Goal: Task Accomplishment & Management: Manage account settings

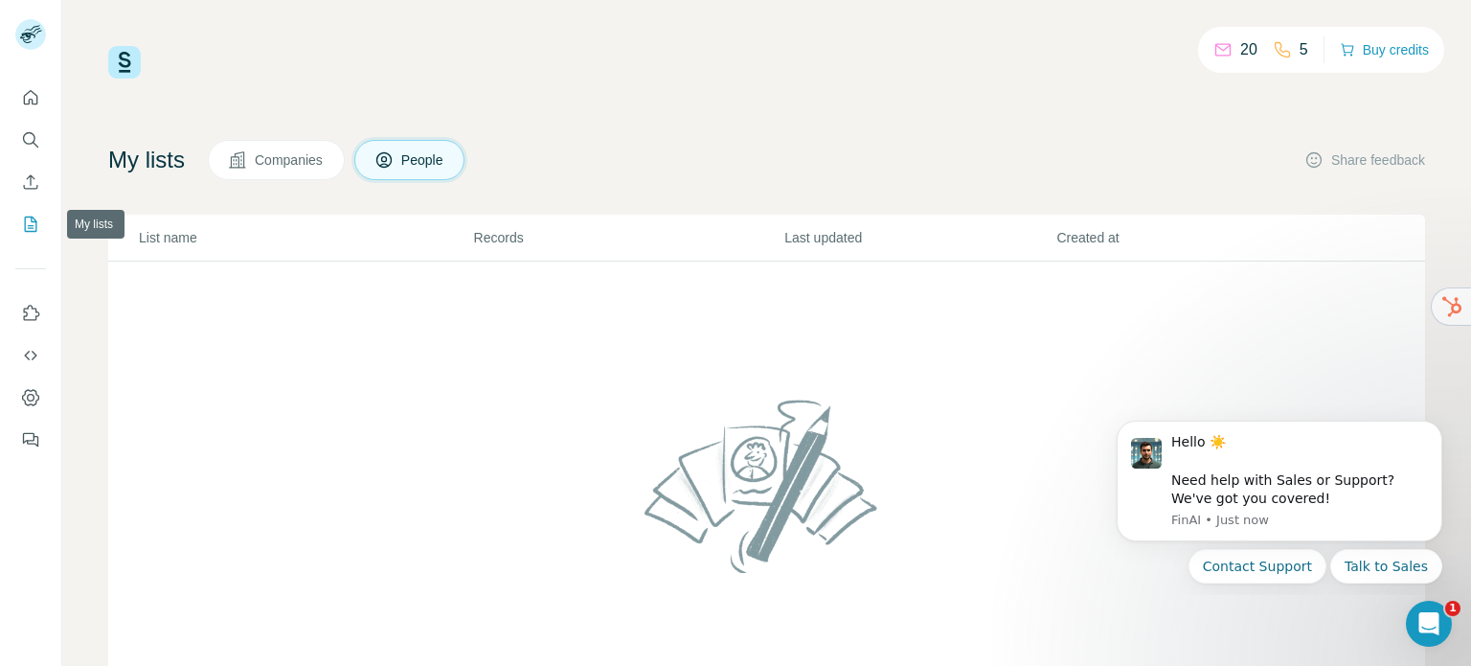
click at [28, 217] on icon "My lists" at bounding box center [30, 224] width 19 height 19
click at [293, 168] on span "Companies" at bounding box center [290, 159] width 70 height 19
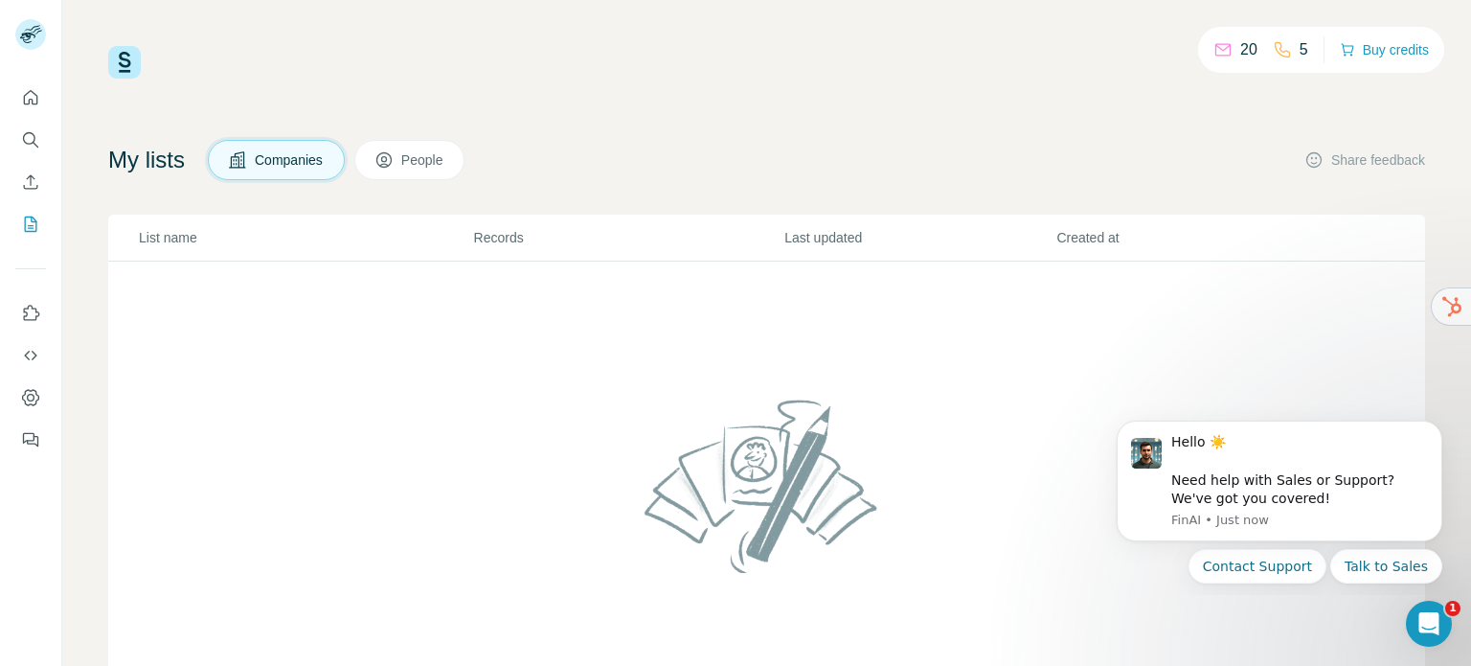
click at [431, 156] on span "People" at bounding box center [423, 159] width 44 height 19
click at [495, 248] on th "Records" at bounding box center [628, 238] width 311 height 47
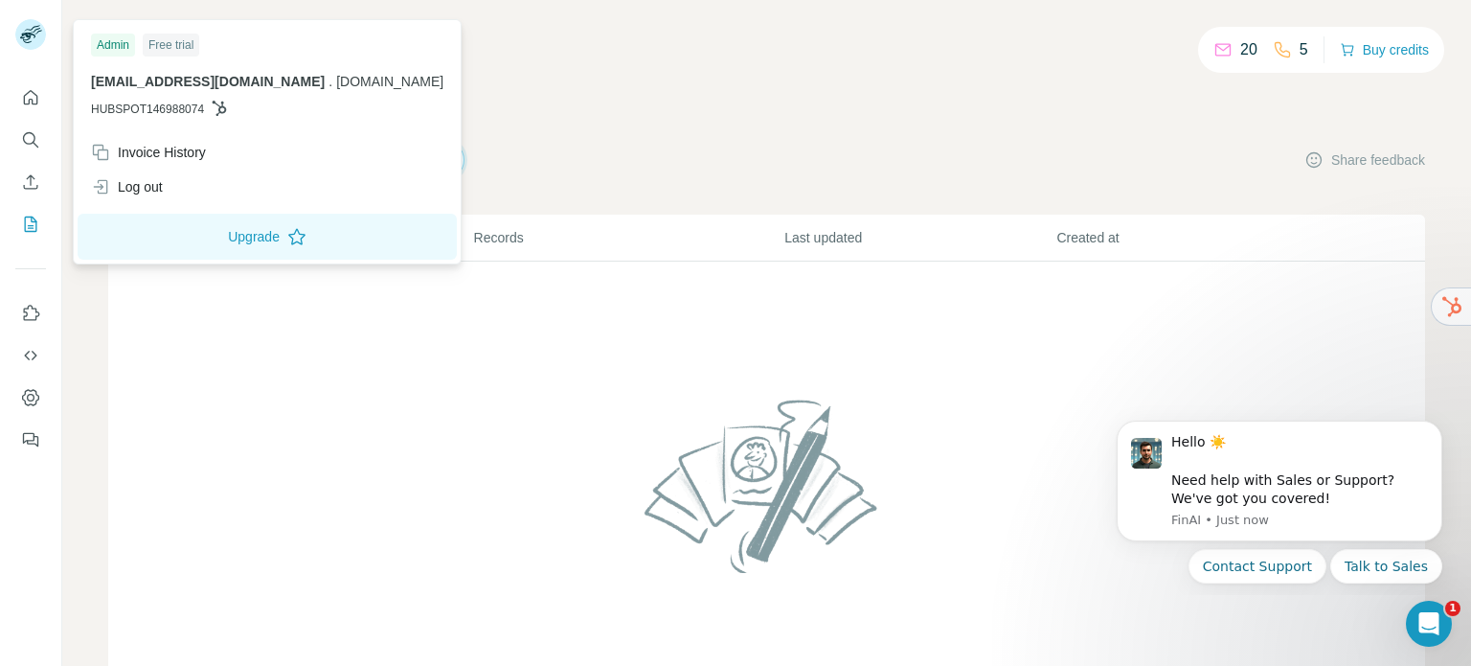
click at [32, 36] on rect at bounding box center [30, 34] width 31 height 31
click at [177, 157] on div "Invoice History" at bounding box center [148, 152] width 115 height 19
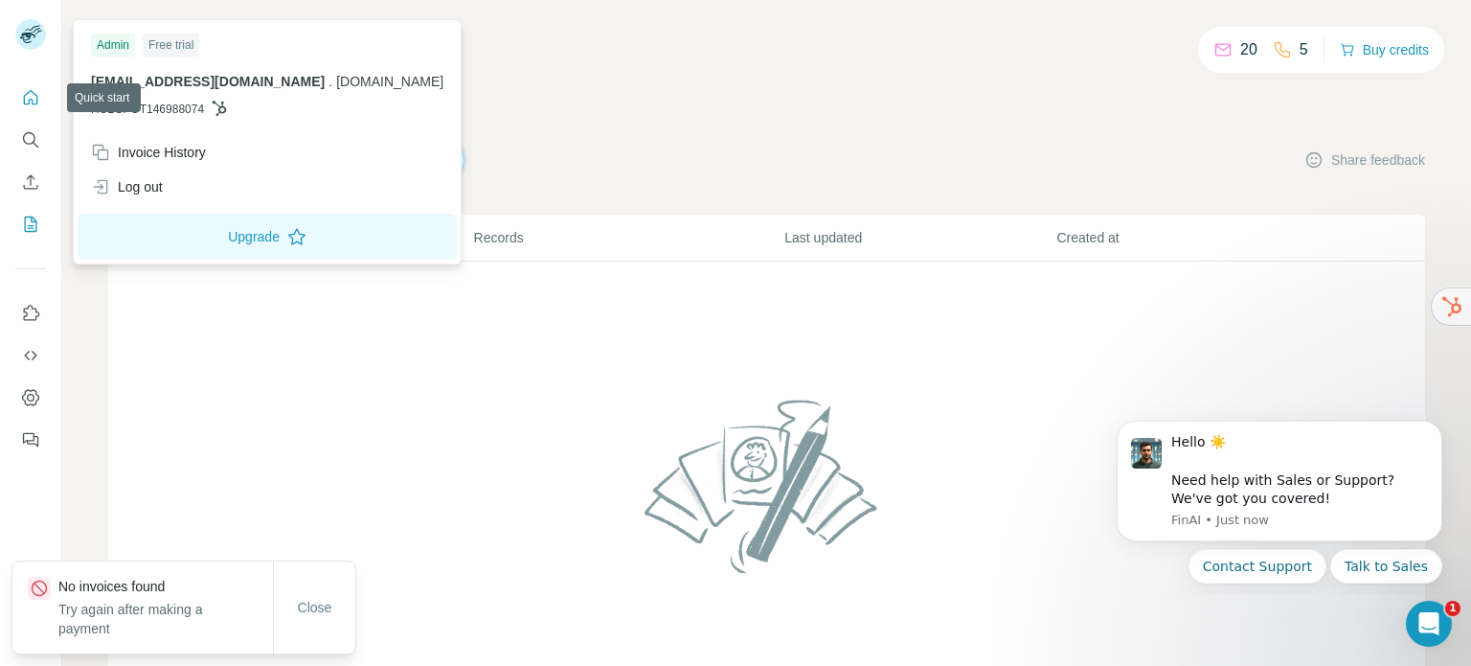
click at [32, 93] on icon "Quick start" at bounding box center [30, 97] width 19 height 19
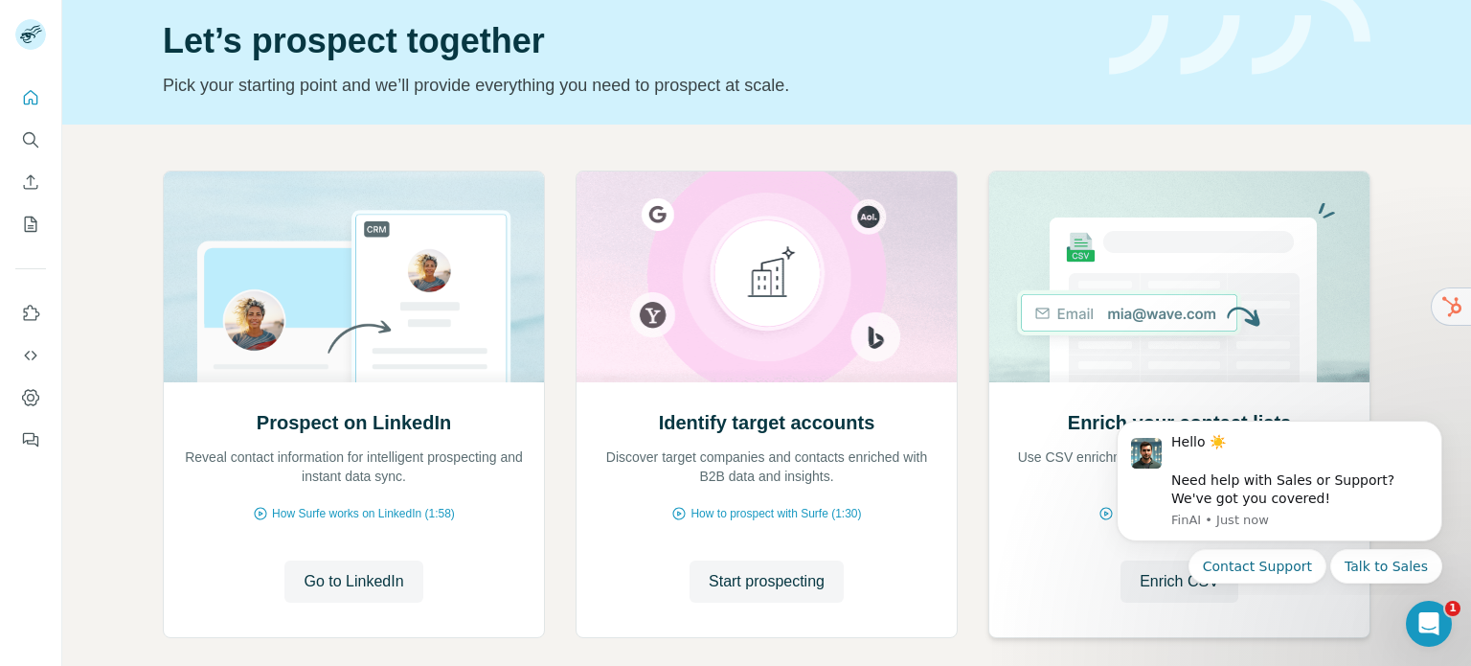
scroll to position [161, 0]
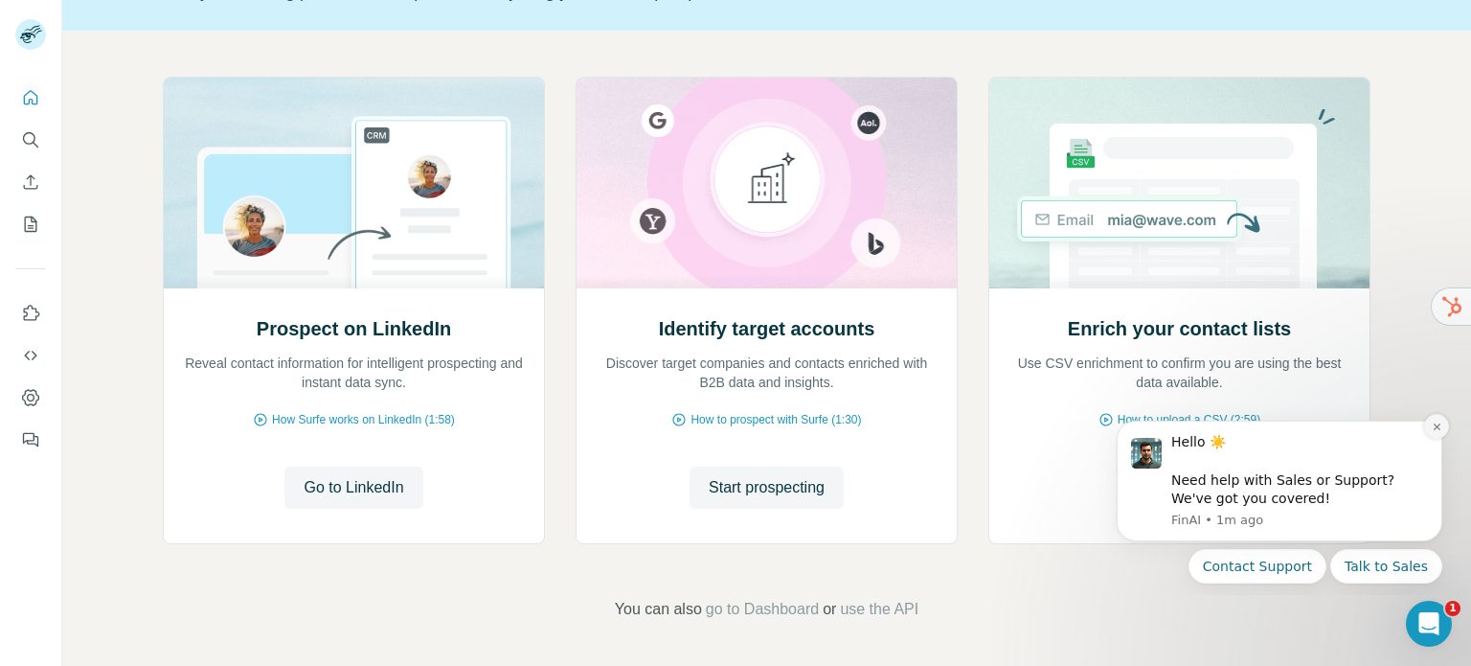
click at [1437, 429] on icon "Dismiss notification" at bounding box center [1437, 426] width 11 height 11
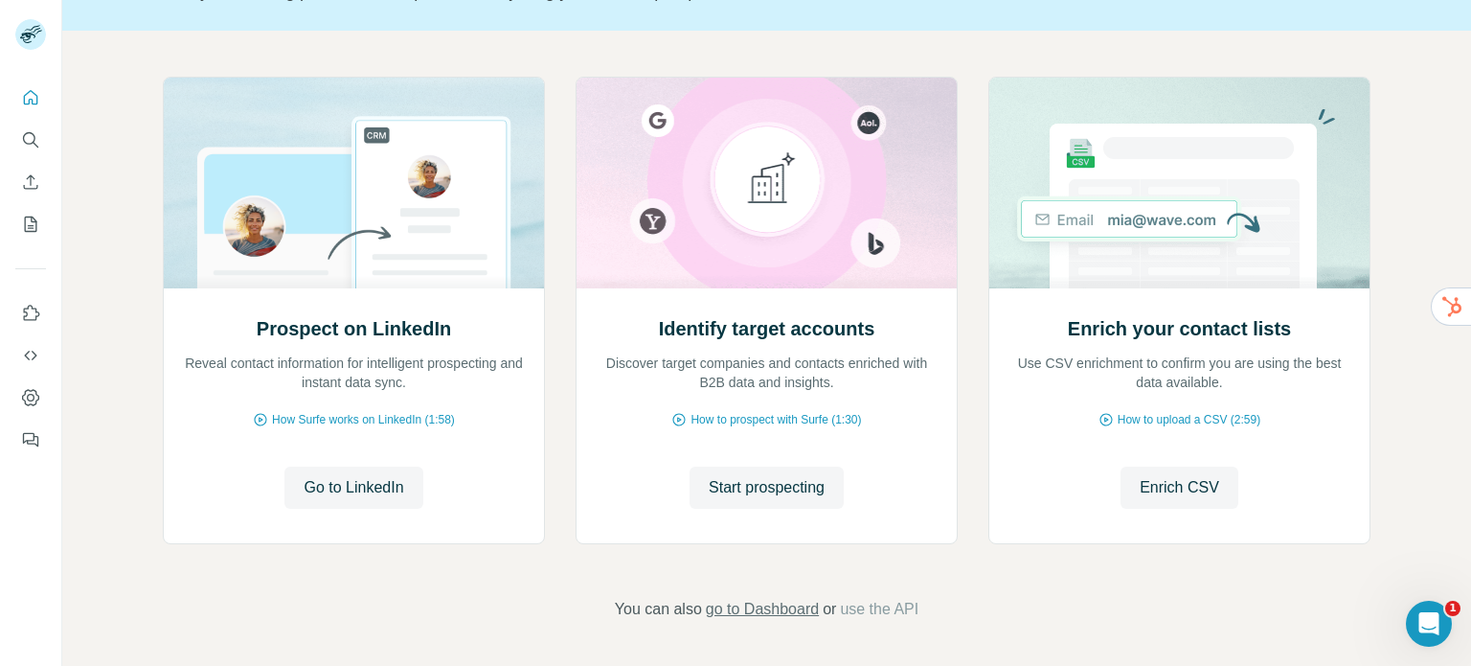
click at [758, 607] on span "go to Dashboard" at bounding box center [762, 609] width 113 height 23
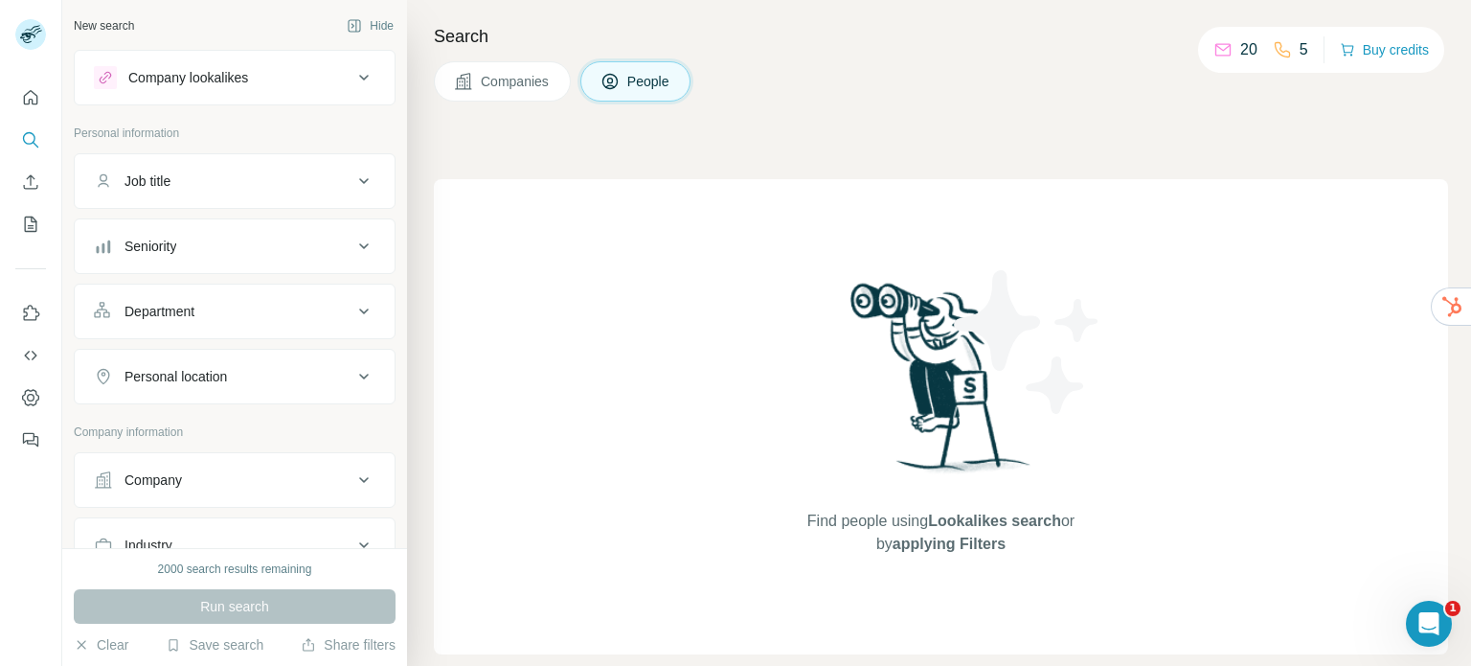
click at [352, 81] on icon at bounding box center [363, 77] width 23 height 23
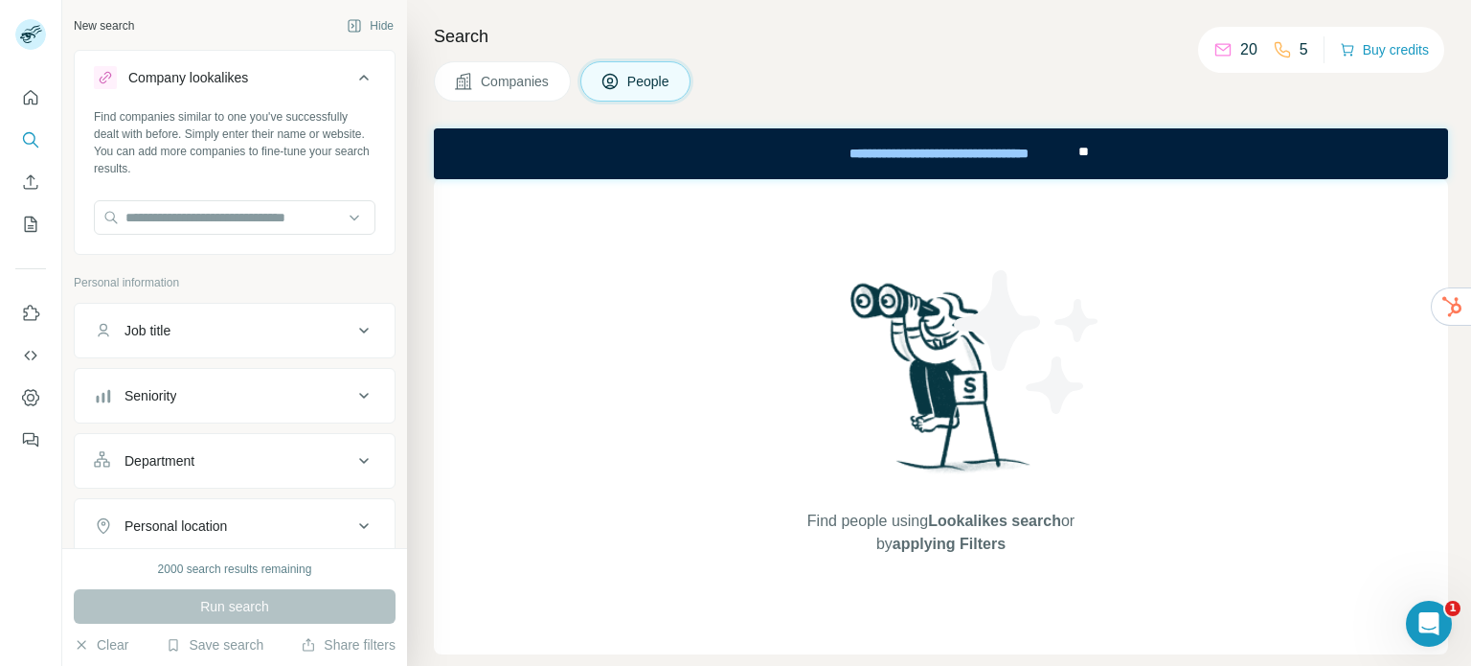
click at [352, 81] on icon at bounding box center [363, 77] width 23 height 23
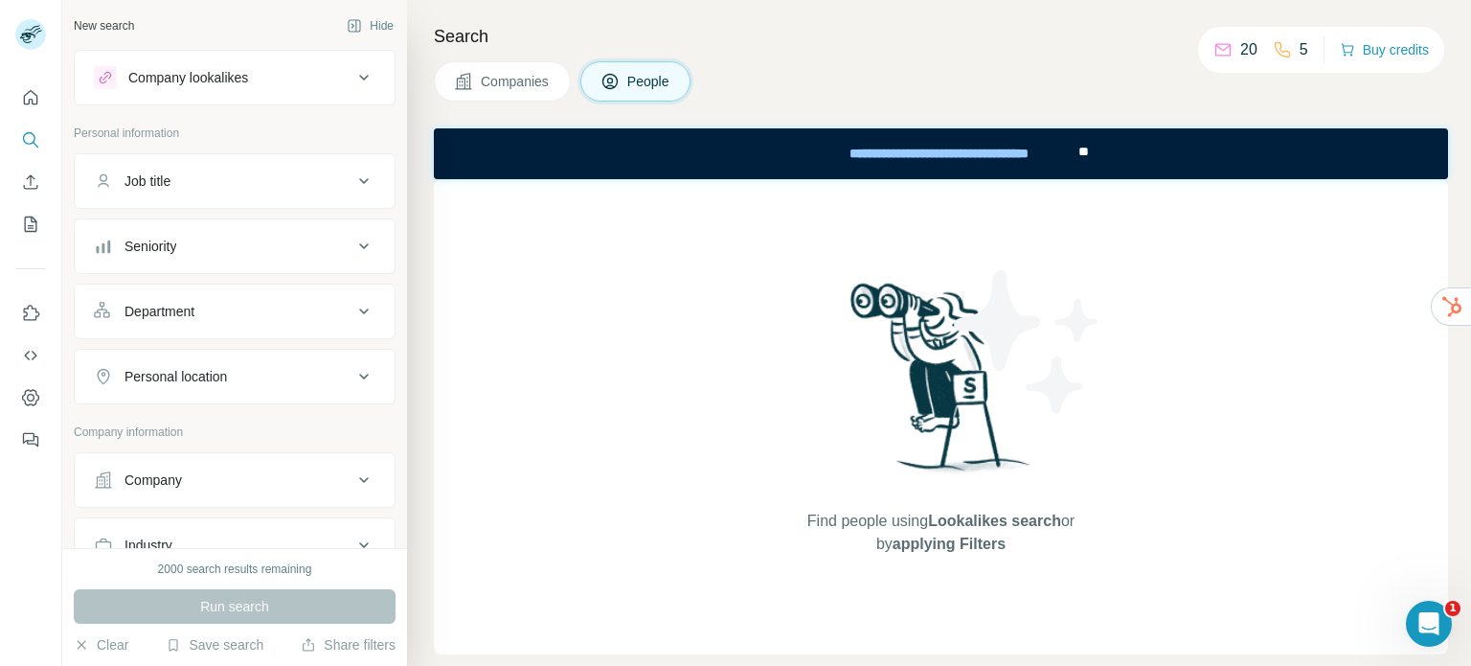
click at [286, 180] on div "Job title" at bounding box center [223, 180] width 259 height 19
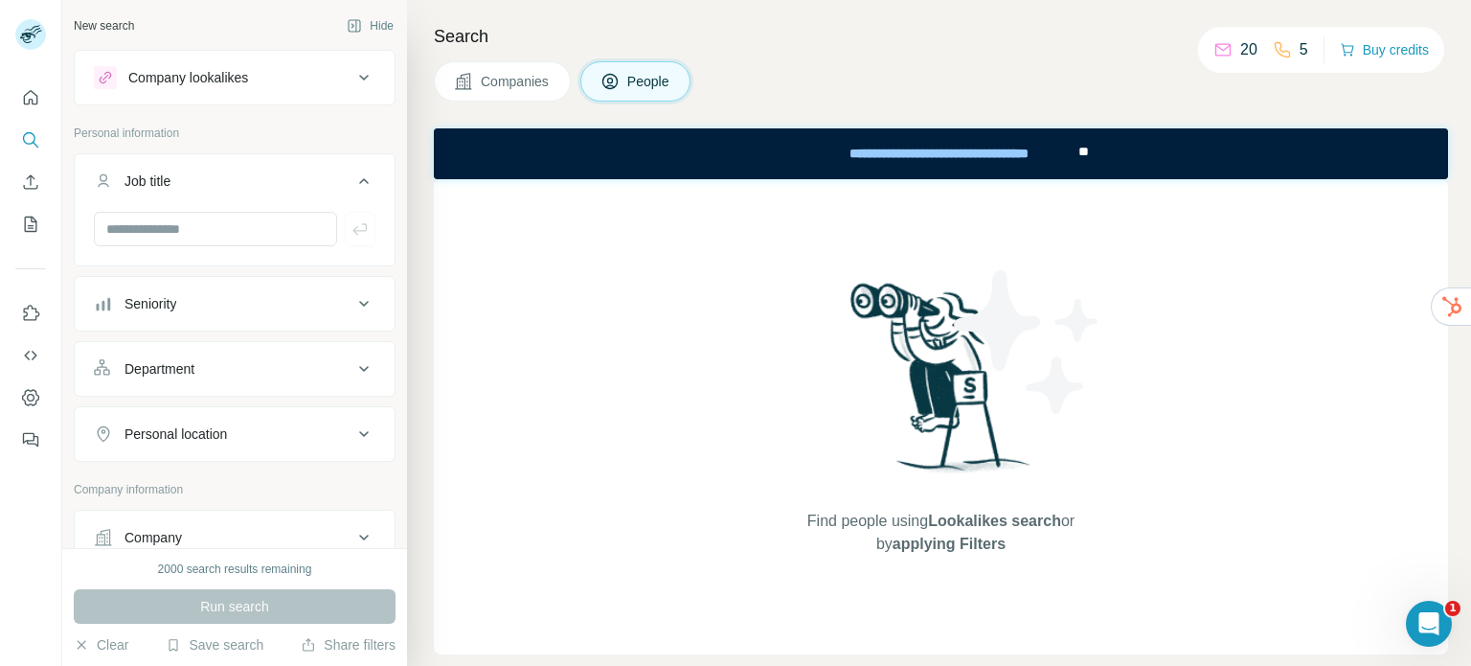
click at [286, 180] on div "Job title" at bounding box center [223, 180] width 259 height 19
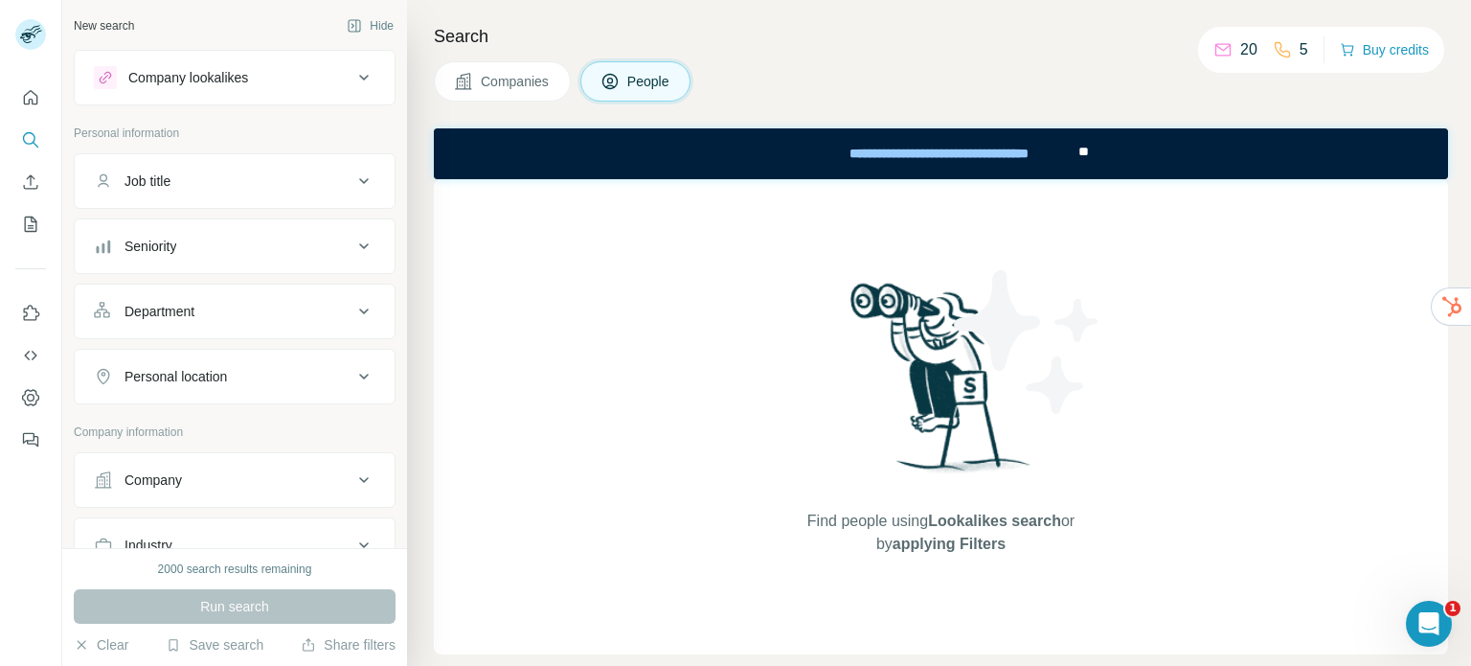
click at [329, 183] on div "Job title" at bounding box center [223, 180] width 259 height 19
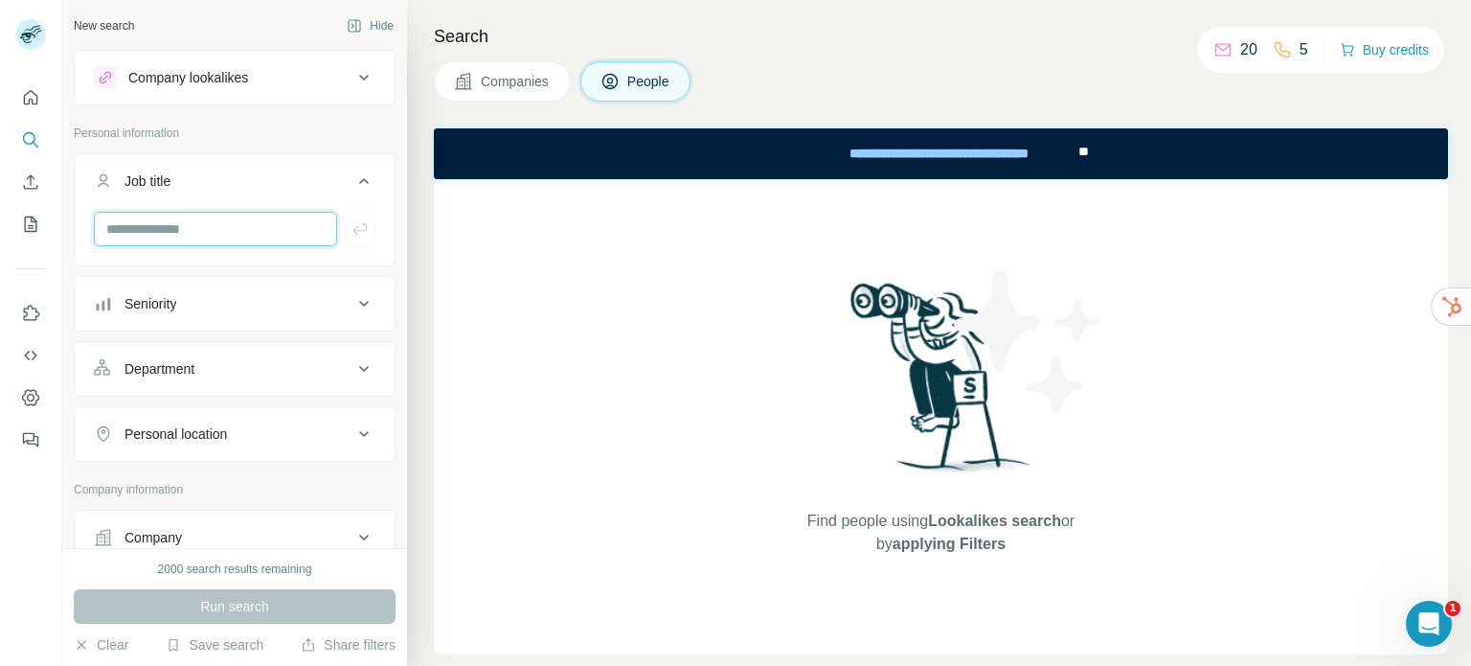
click at [274, 217] on input "text" at bounding box center [215, 229] width 243 height 34
click at [330, 179] on div "Job title" at bounding box center [223, 180] width 259 height 19
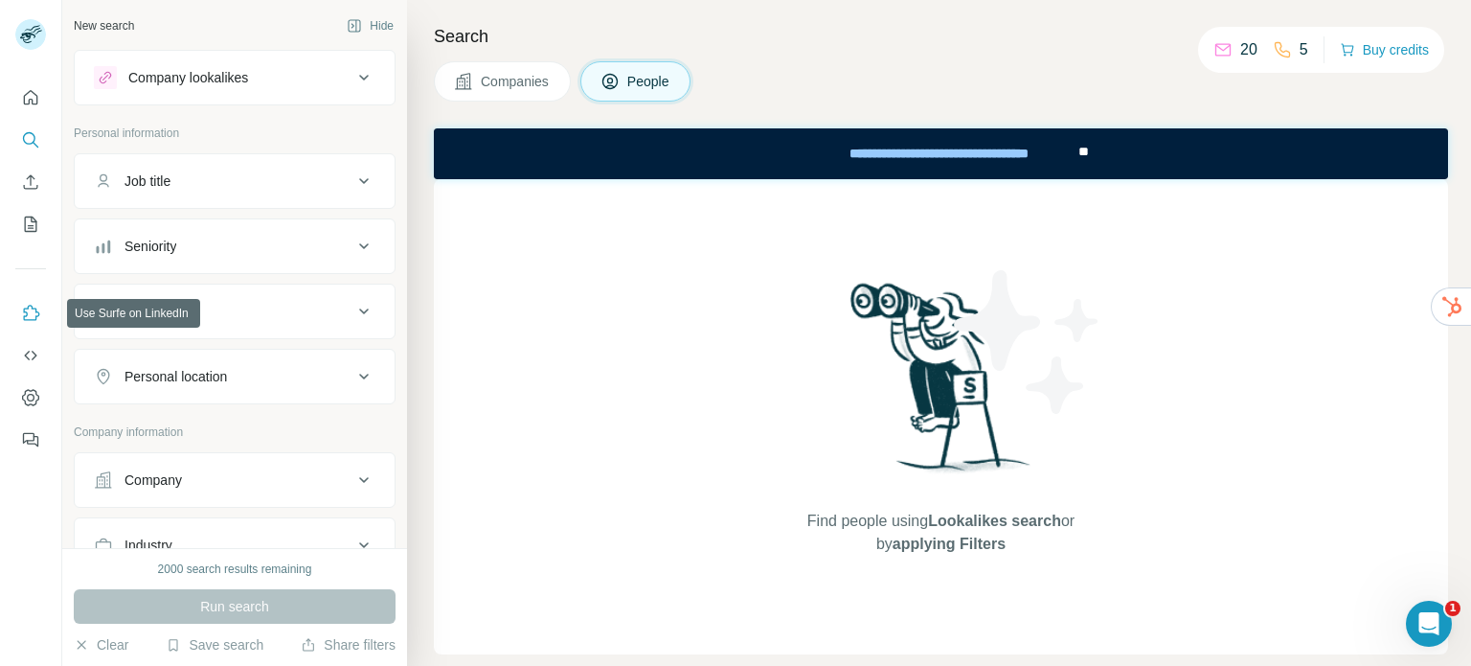
click at [24, 309] on icon "Use Surfe on LinkedIn" at bounding box center [32, 312] width 16 height 15
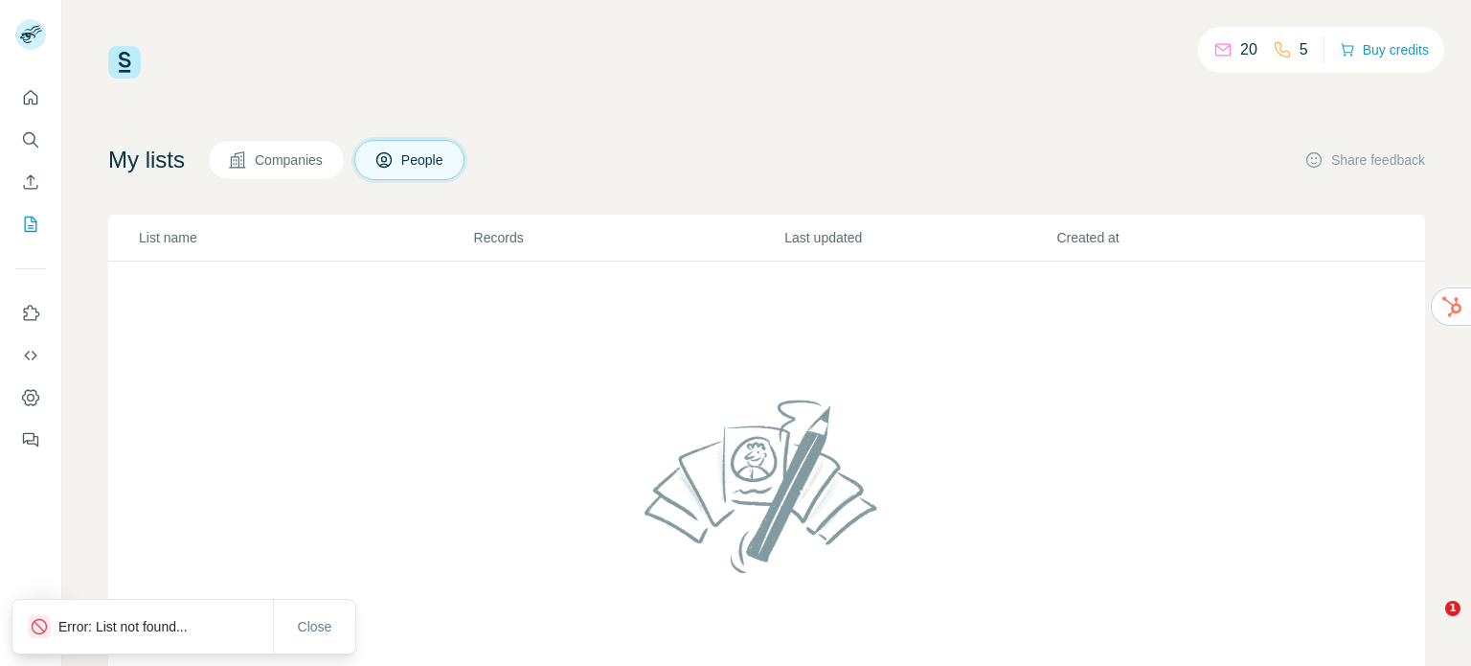
click at [180, 244] on p "List name" at bounding box center [305, 237] width 333 height 19
drag, startPoint x: 662, startPoint y: 237, endPoint x: 641, endPoint y: 237, distance: 21.1
click at [662, 237] on p "Records" at bounding box center [628, 237] width 309 height 19
click at [297, 152] on span "Companies" at bounding box center [290, 159] width 70 height 19
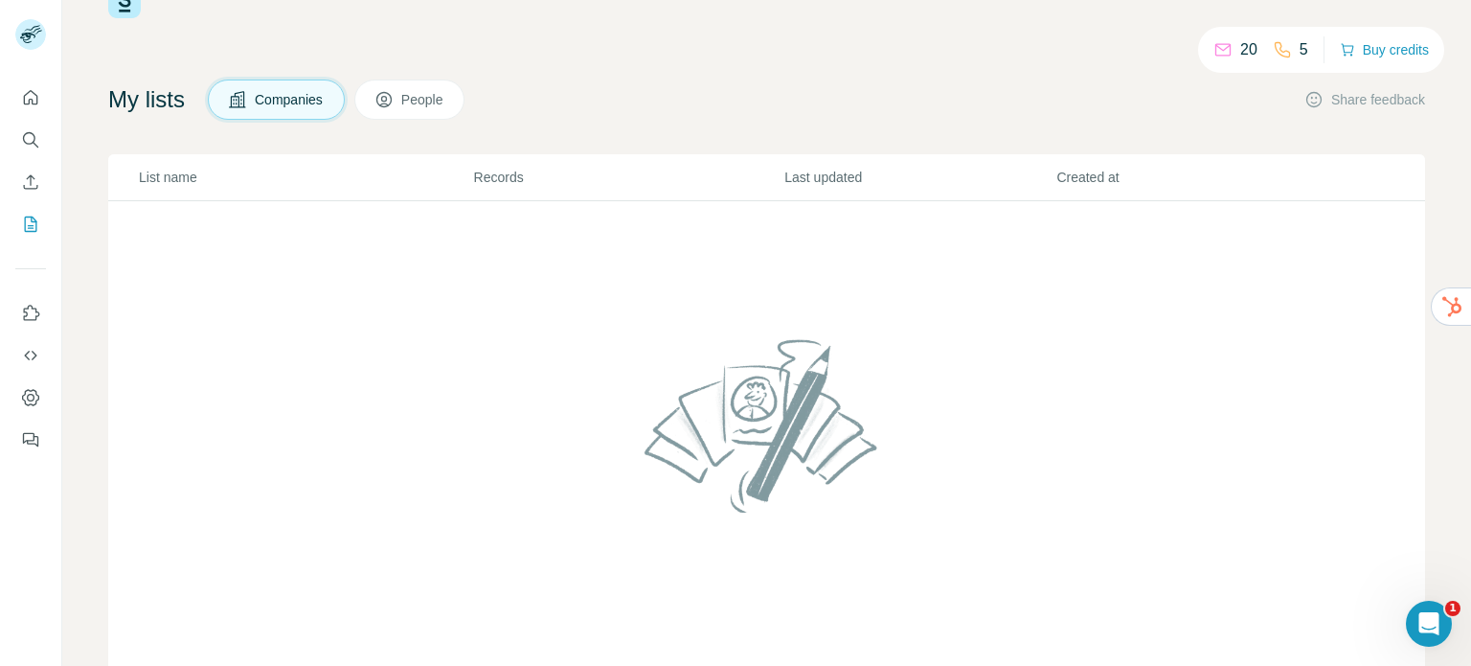
scroll to position [111, 0]
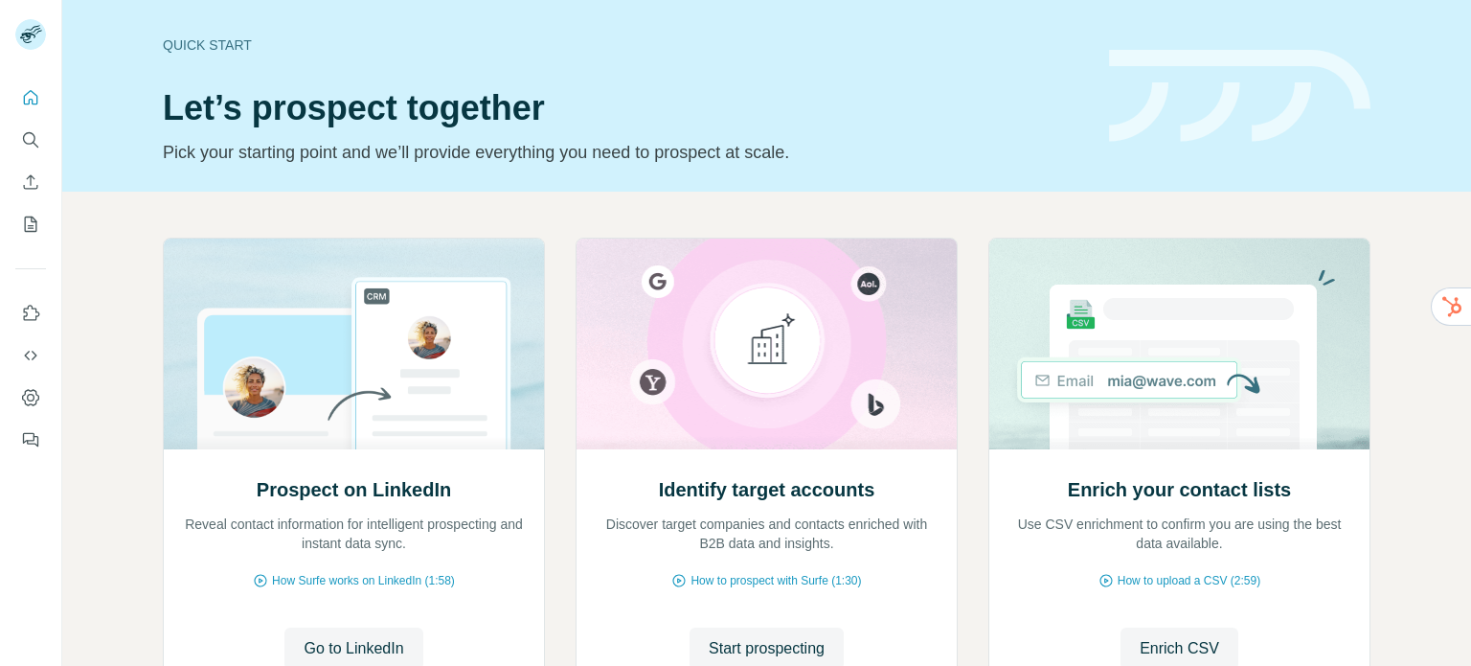
click at [27, 41] on rect at bounding box center [30, 34] width 31 height 31
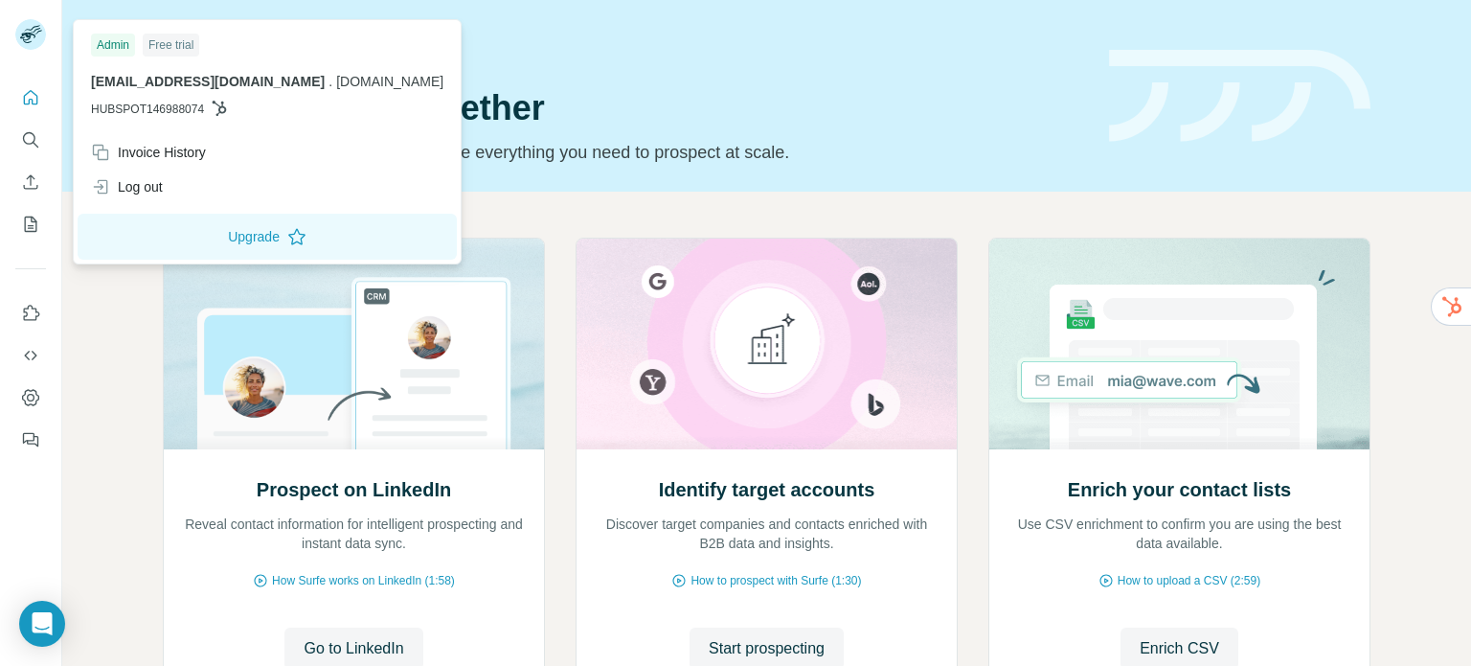
click at [164, 106] on span "HUBSPOT146988074" at bounding box center [147, 109] width 113 height 17
click at [222, 110] on icon at bounding box center [220, 108] width 14 height 15
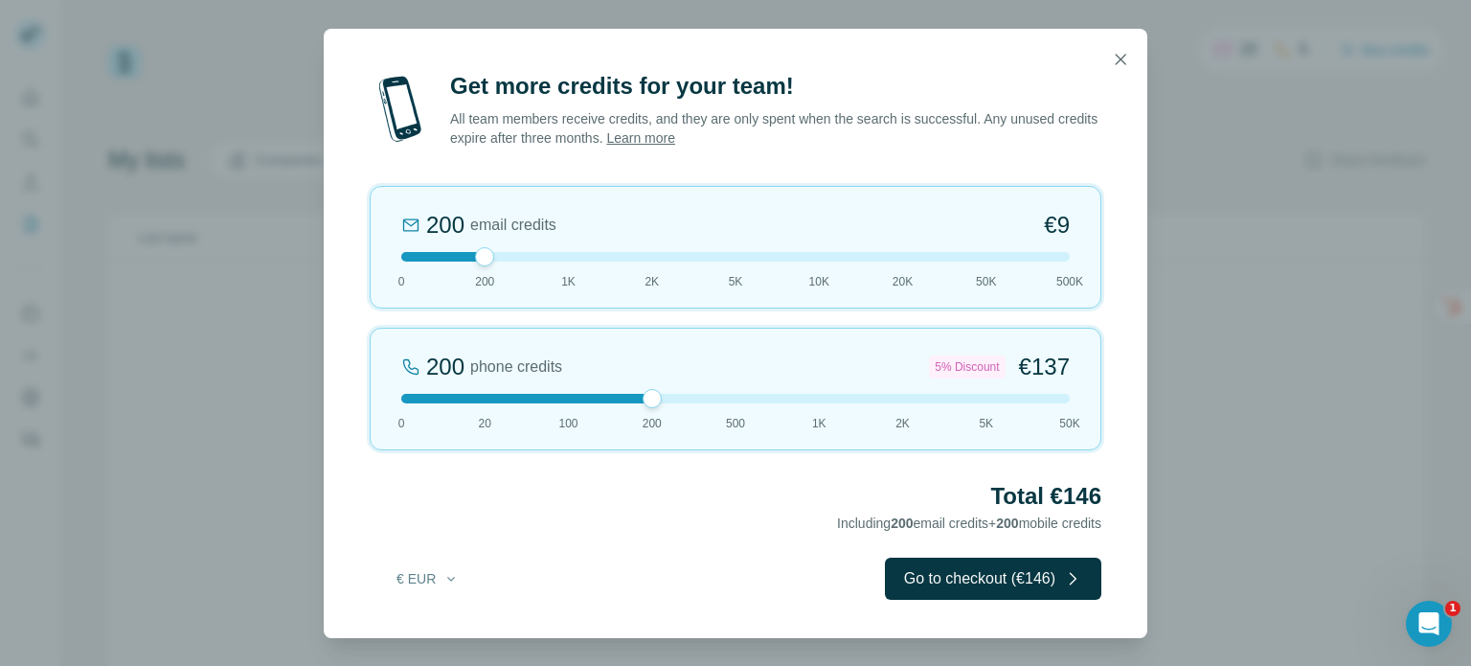
drag, startPoint x: 593, startPoint y: 402, endPoint x: 655, endPoint y: 403, distance: 62.3
click at [655, 403] on div at bounding box center [652, 398] width 19 height 19
click at [1116, 58] on icon "button" at bounding box center [1120, 59] width 19 height 19
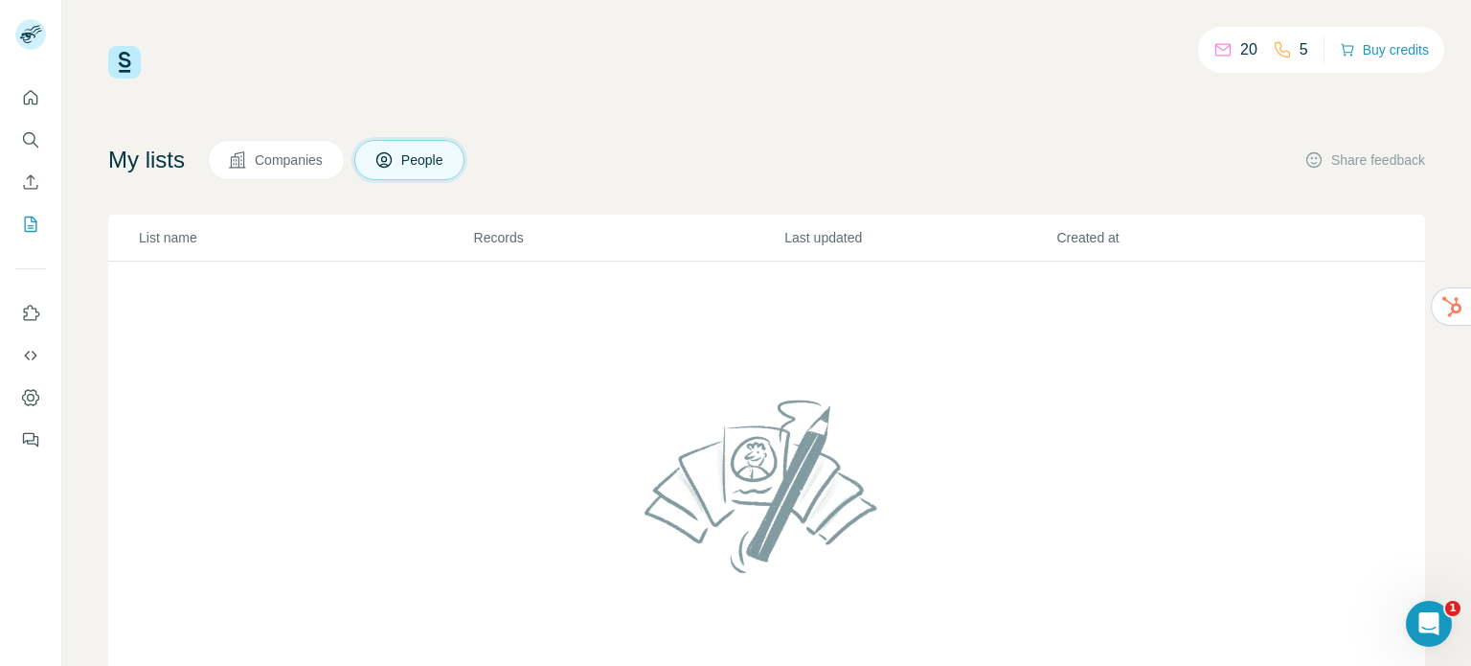
click at [290, 172] on button "Companies" at bounding box center [276, 160] width 137 height 40
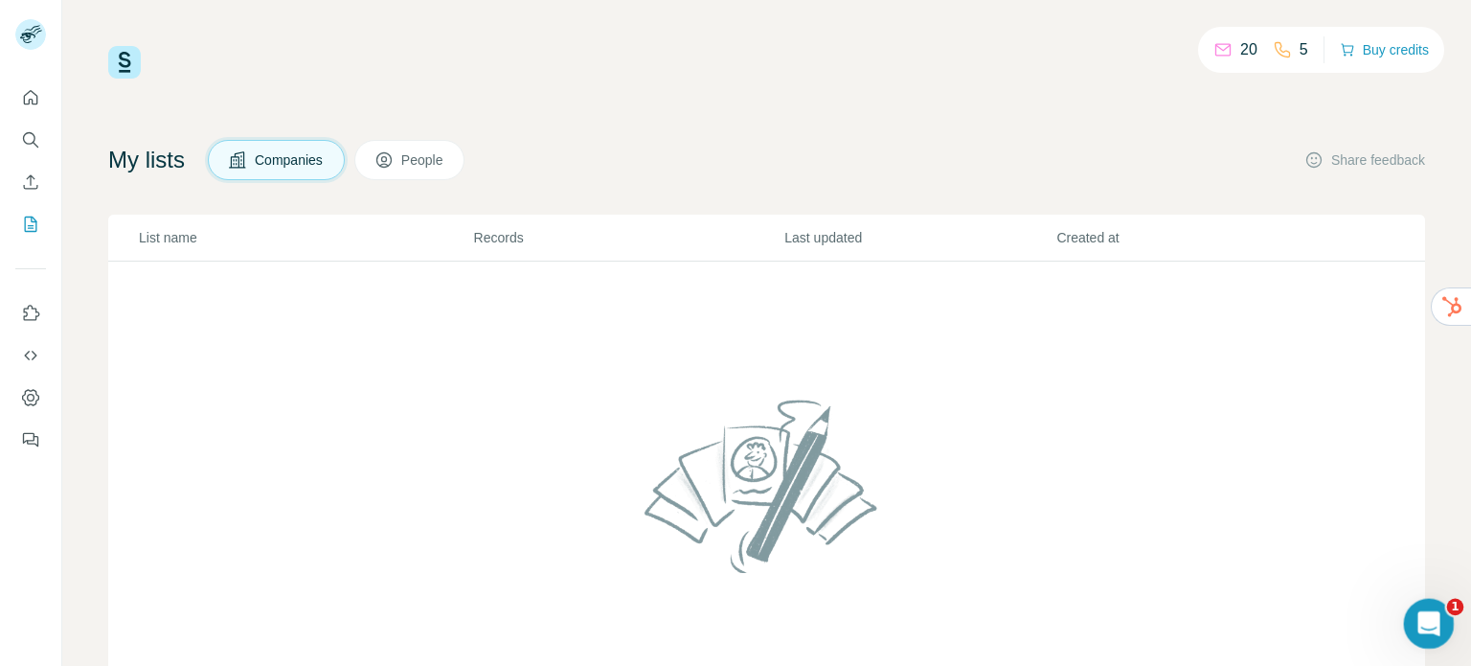
click at [1432, 611] on icon "Open Intercom Messenger" at bounding box center [1427, 621] width 32 height 32
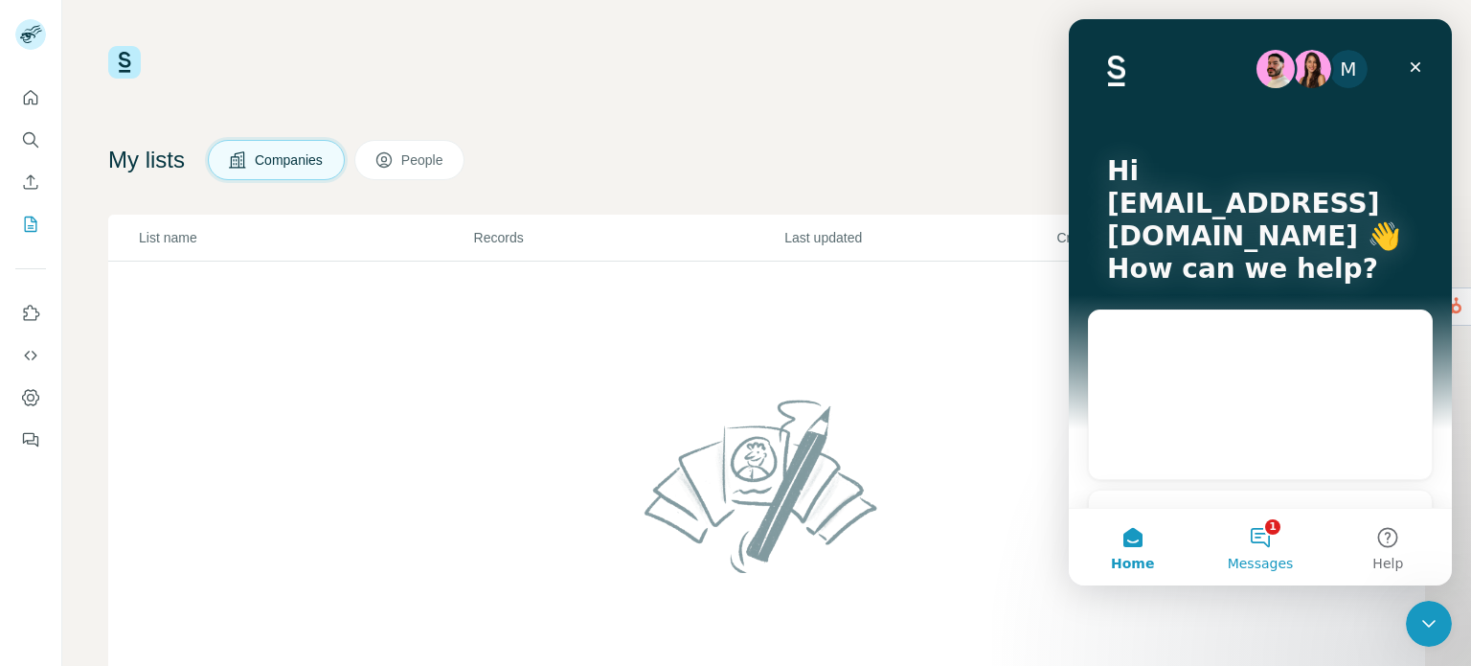
click at [1270, 540] on button "1 Messages" at bounding box center [1259, 547] width 127 height 77
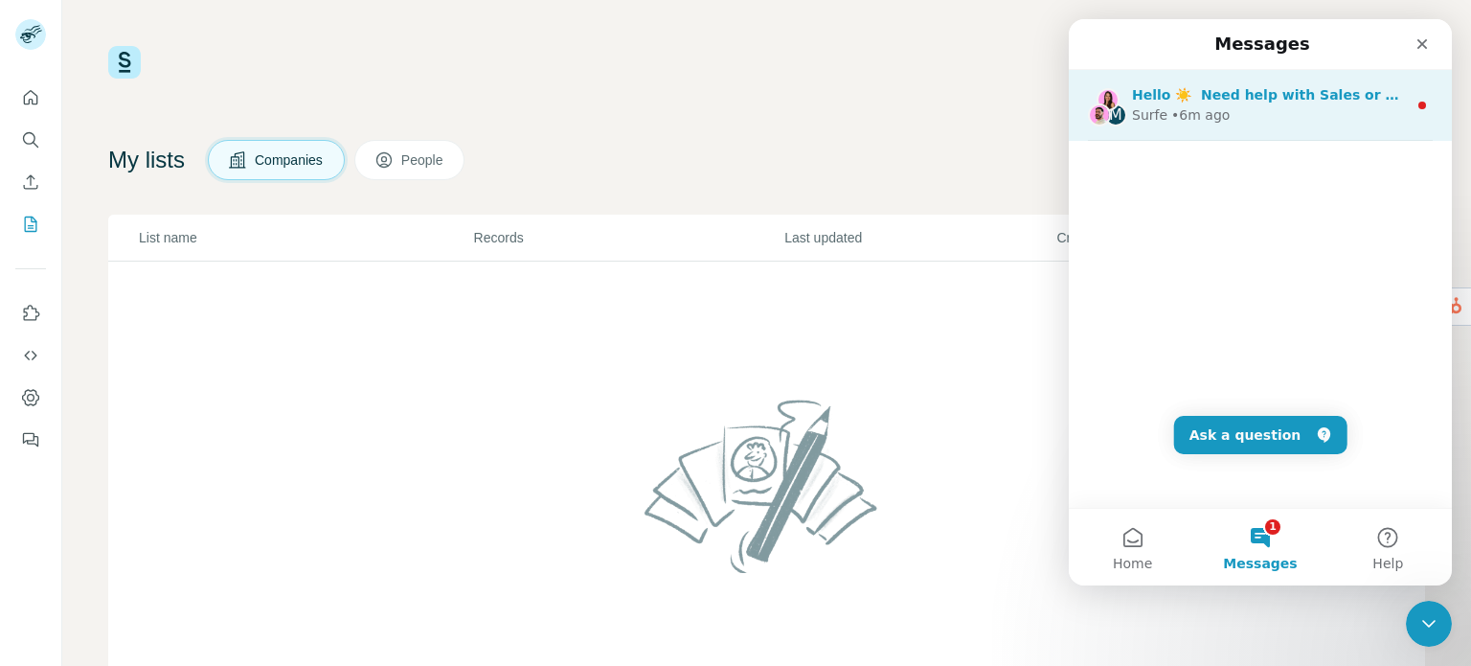
click at [1255, 113] on div "Surfe • 6m ago" at bounding box center [1269, 115] width 275 height 20
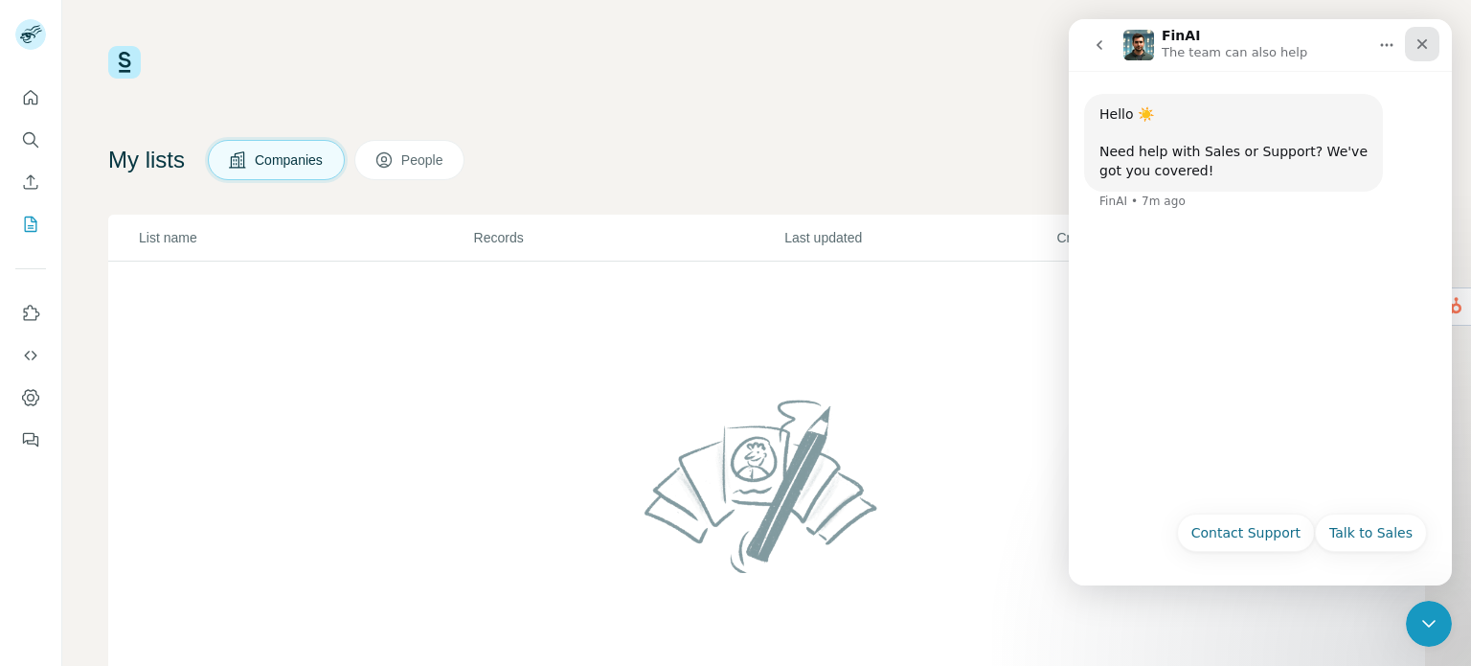
click at [1422, 45] on icon "Close" at bounding box center [1422, 44] width 11 height 11
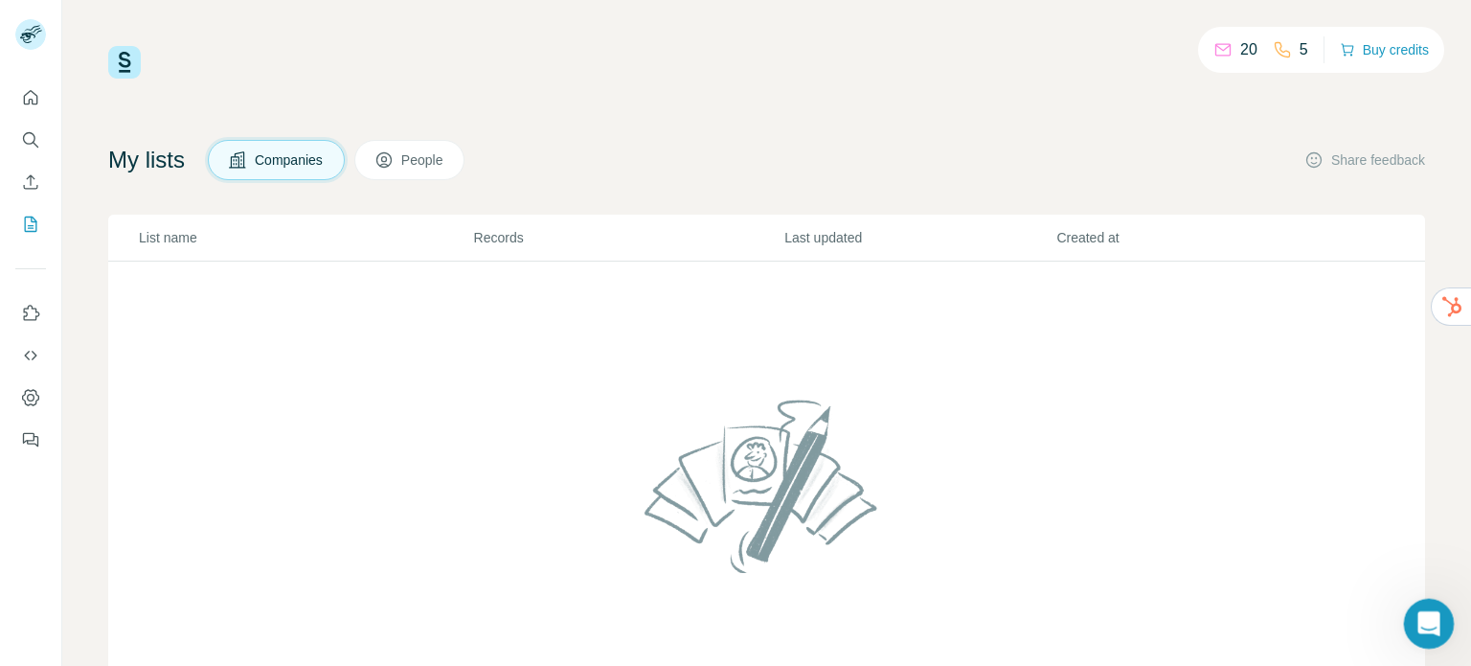
click at [1426, 620] on icon "Open Intercom Messenger" at bounding box center [1427, 621] width 32 height 32
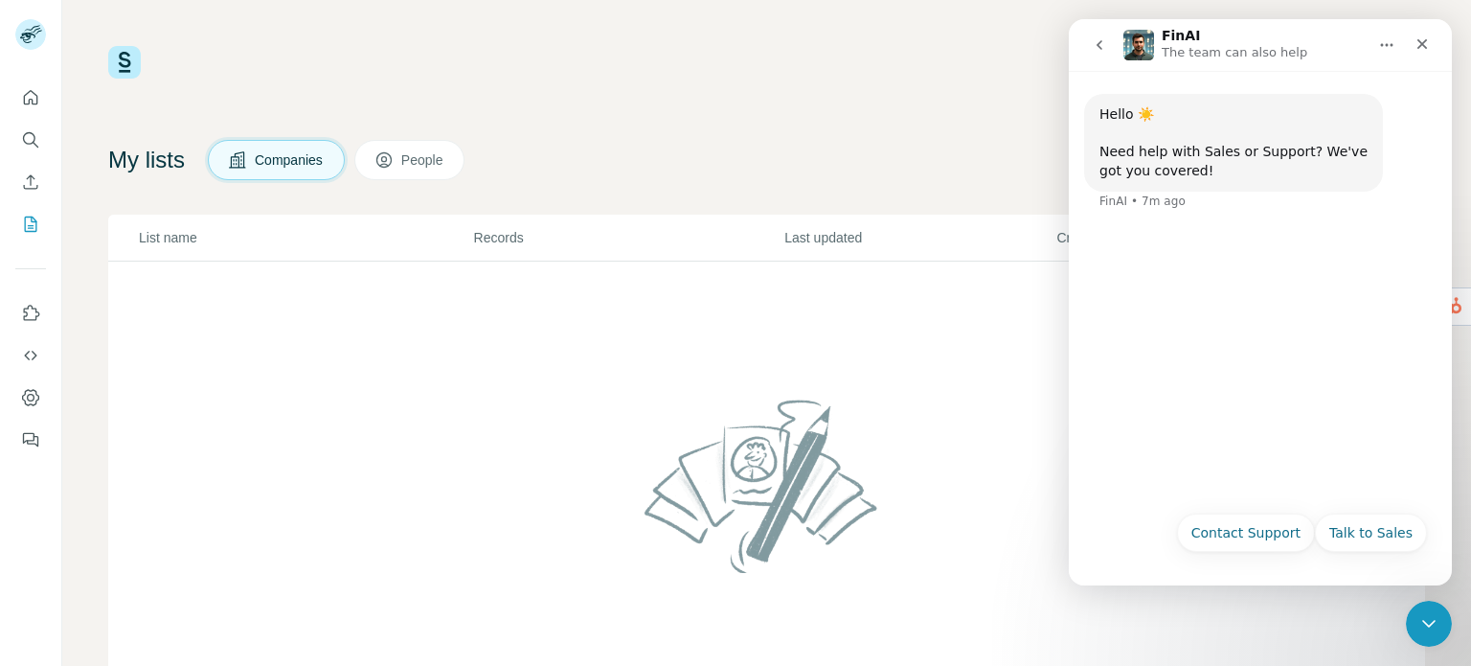
click at [1104, 46] on icon "go back" at bounding box center [1099, 44] width 15 height 15
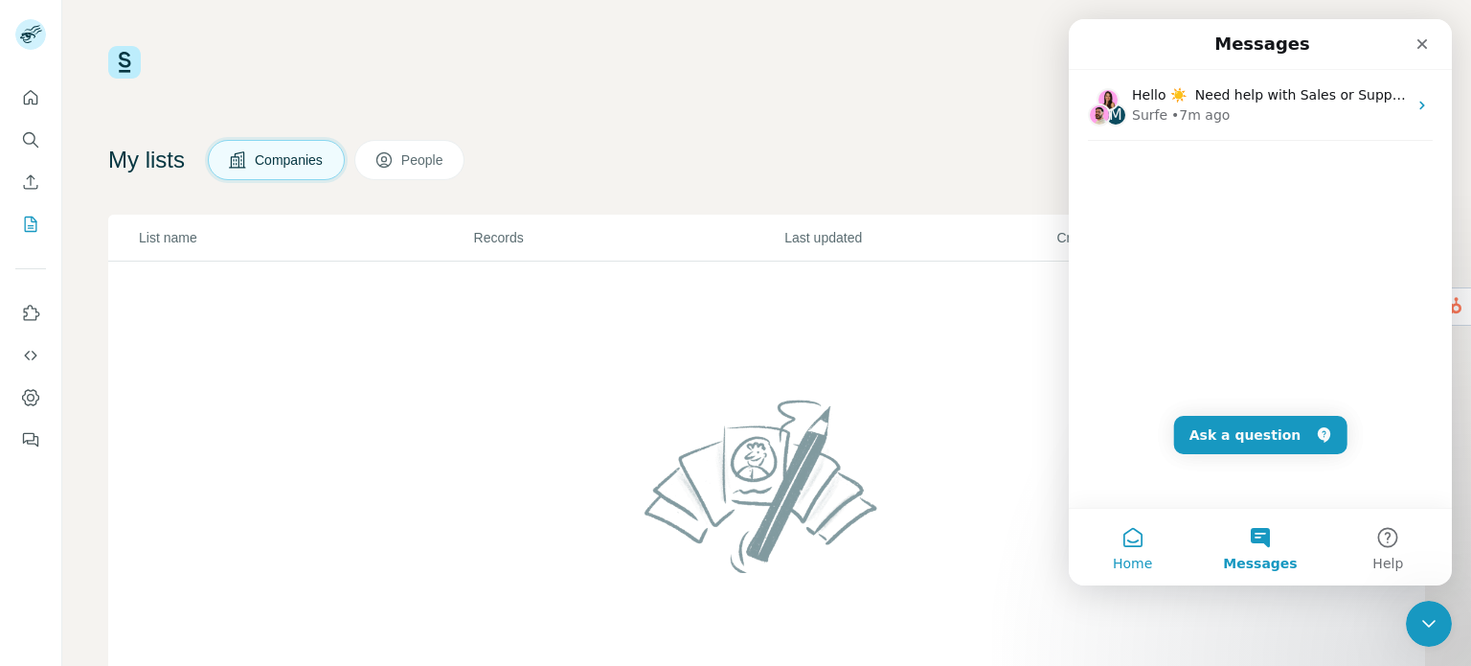
click at [1123, 564] on span "Home" at bounding box center [1132, 562] width 39 height 13
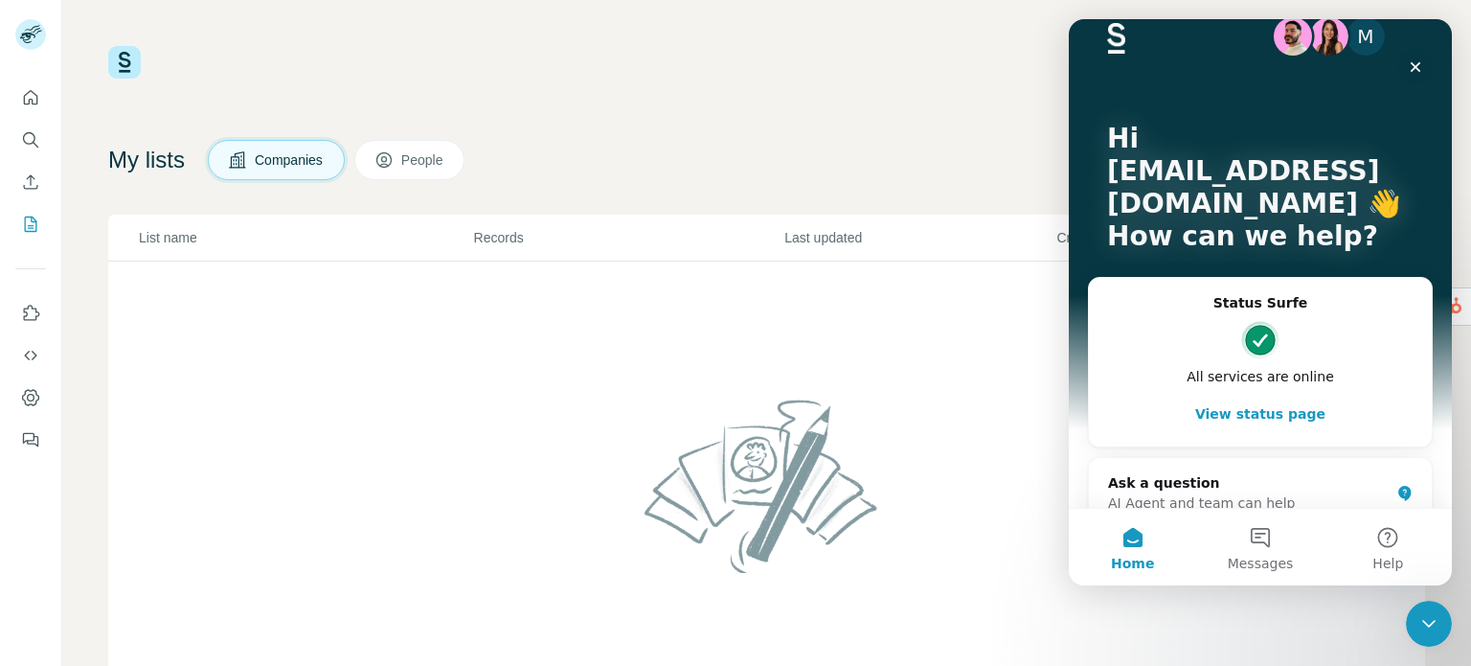
scroll to position [63, 0]
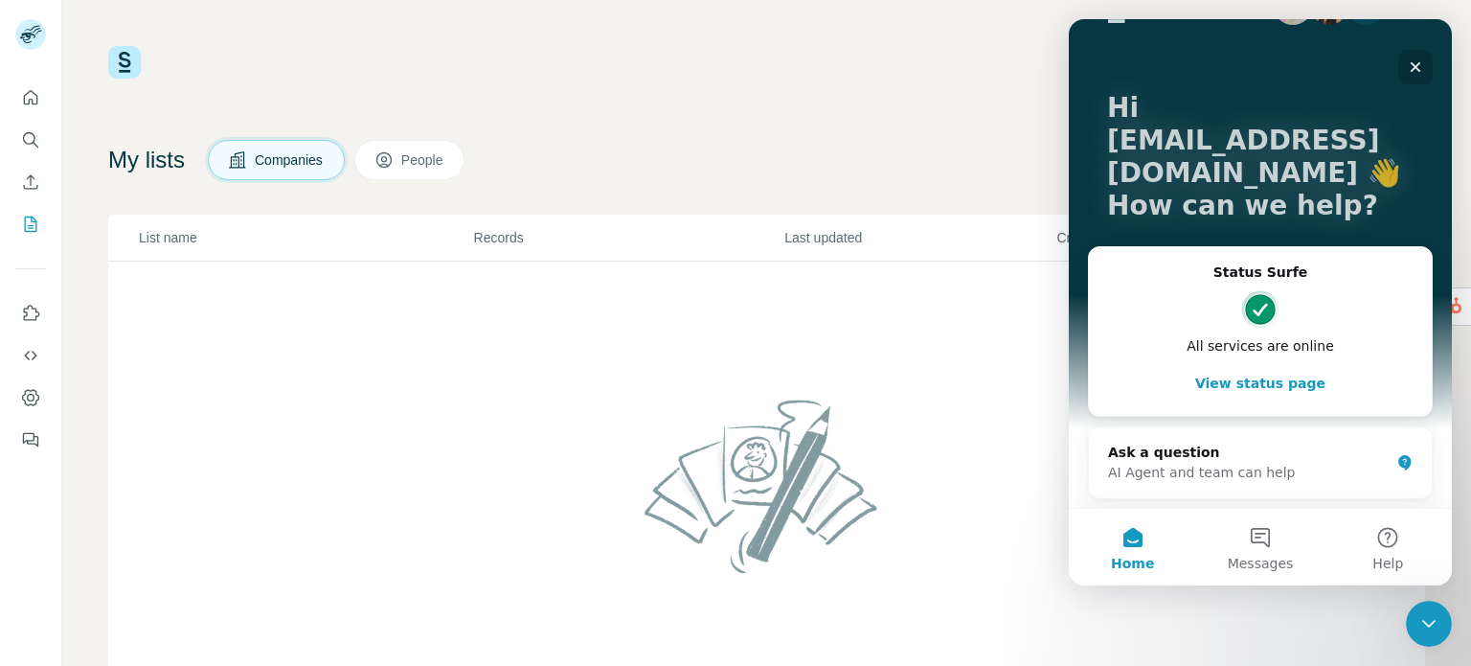
click at [1410, 69] on icon "Close" at bounding box center [1415, 66] width 15 height 15
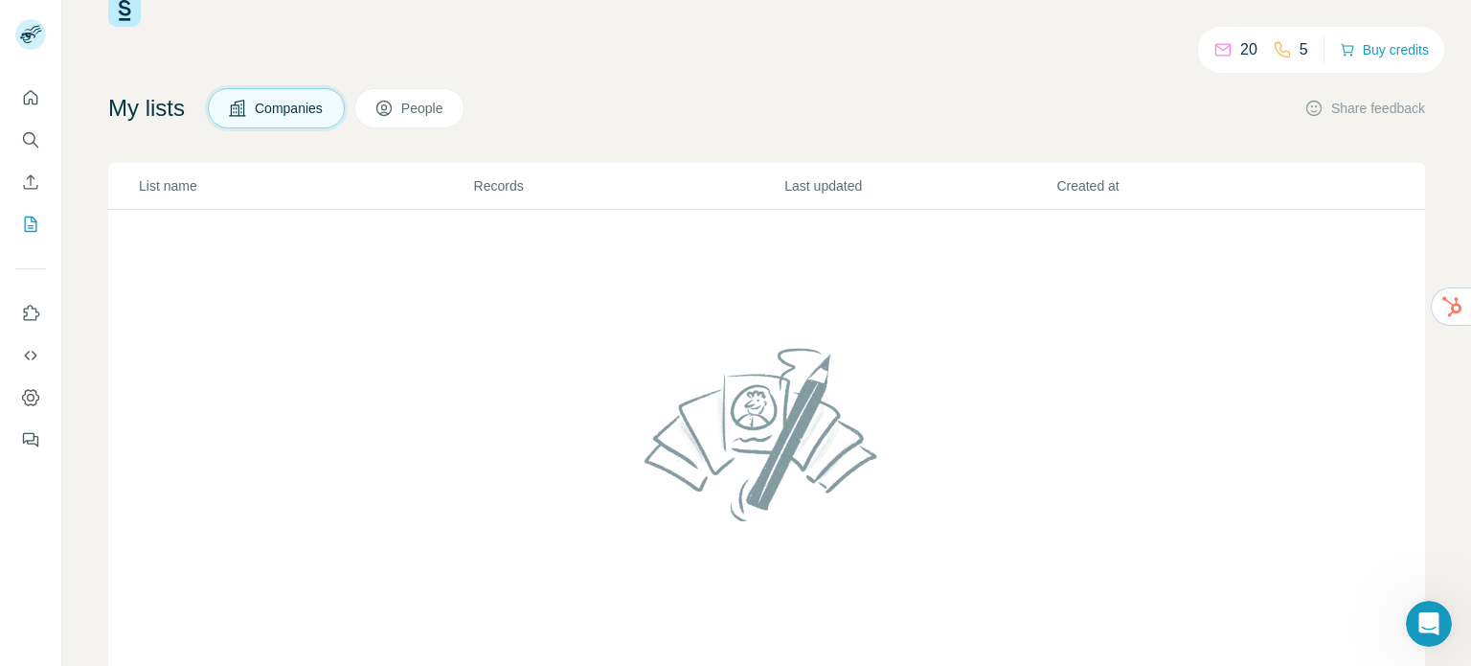
scroll to position [0, 0]
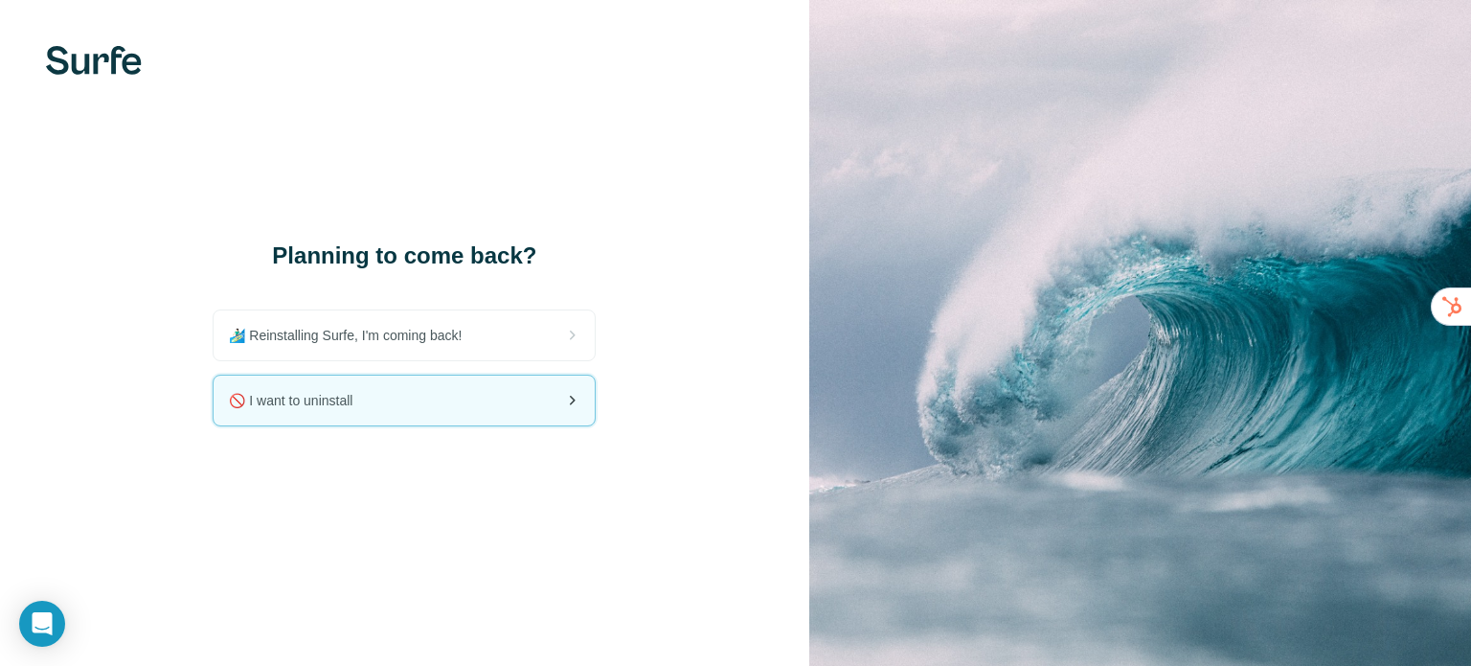
click at [523, 397] on div "🚫 I want to uninstall" at bounding box center [404, 400] width 381 height 50
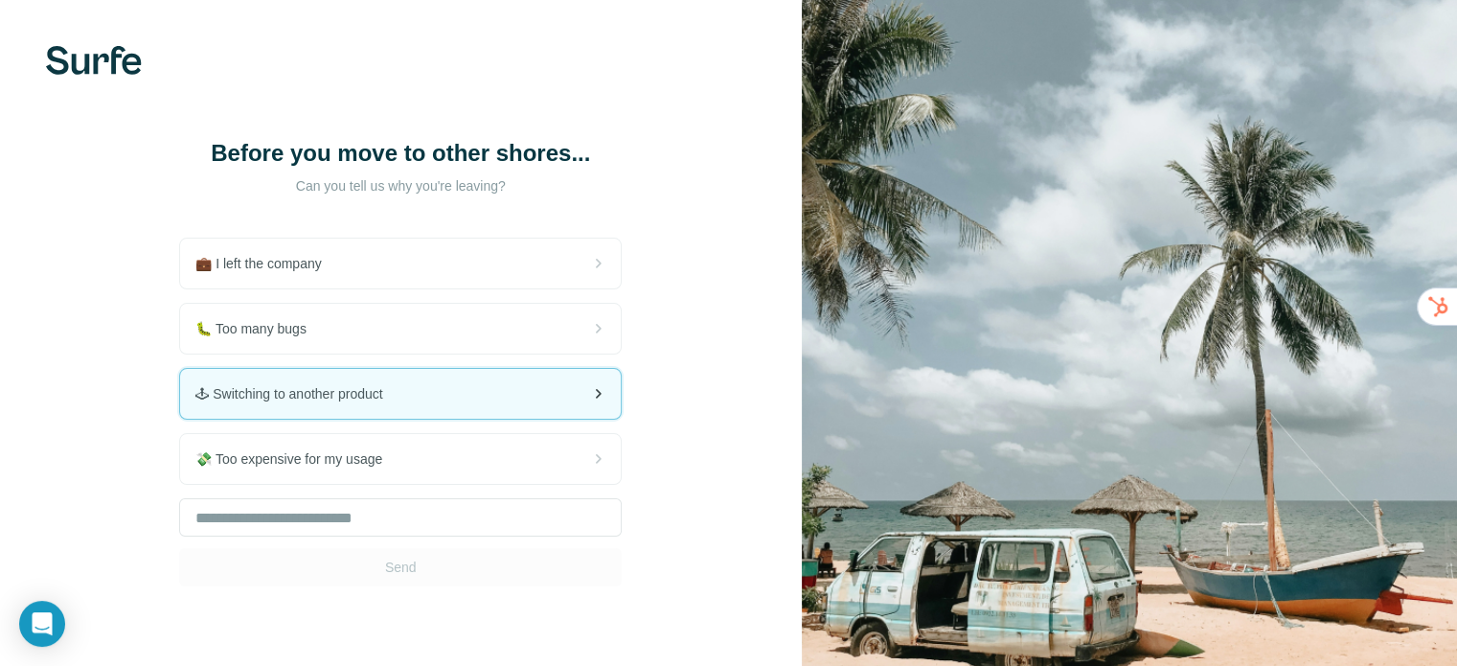
click at [565, 384] on div "🕹 Switching to another product" at bounding box center [400, 394] width 441 height 50
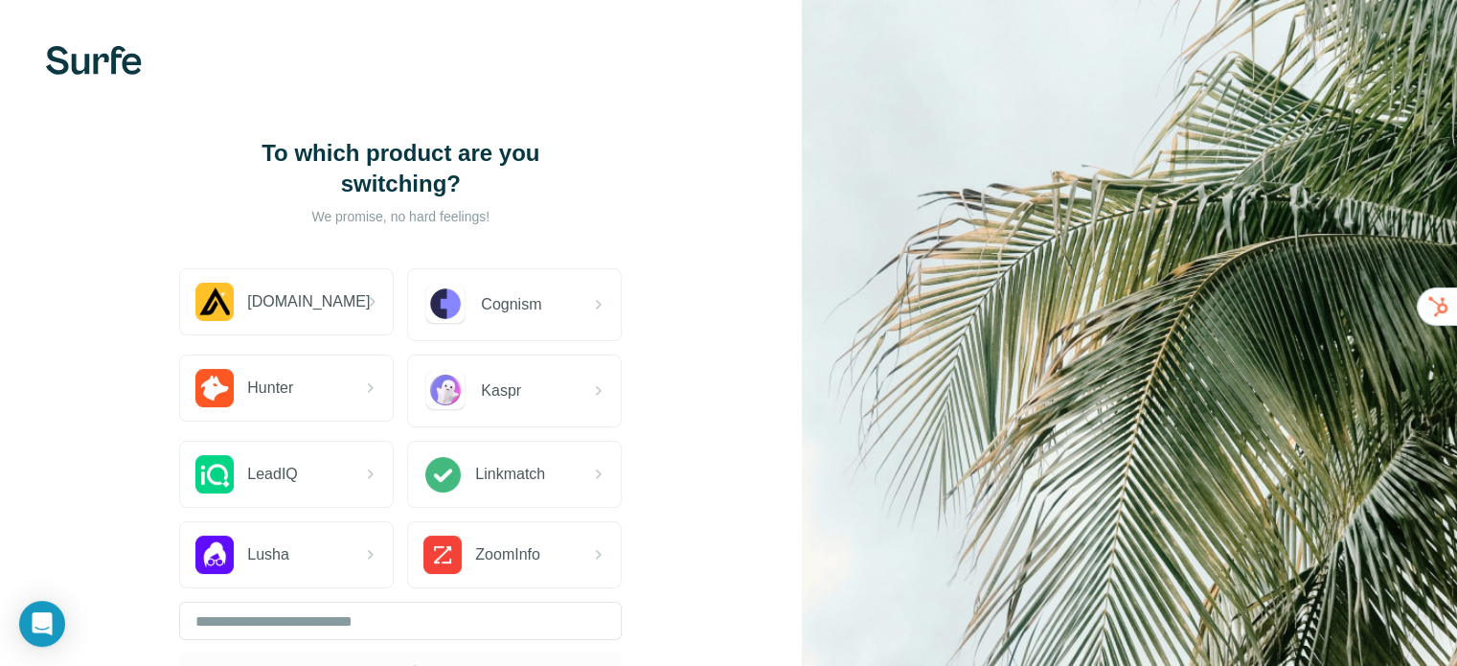
scroll to position [96, 0]
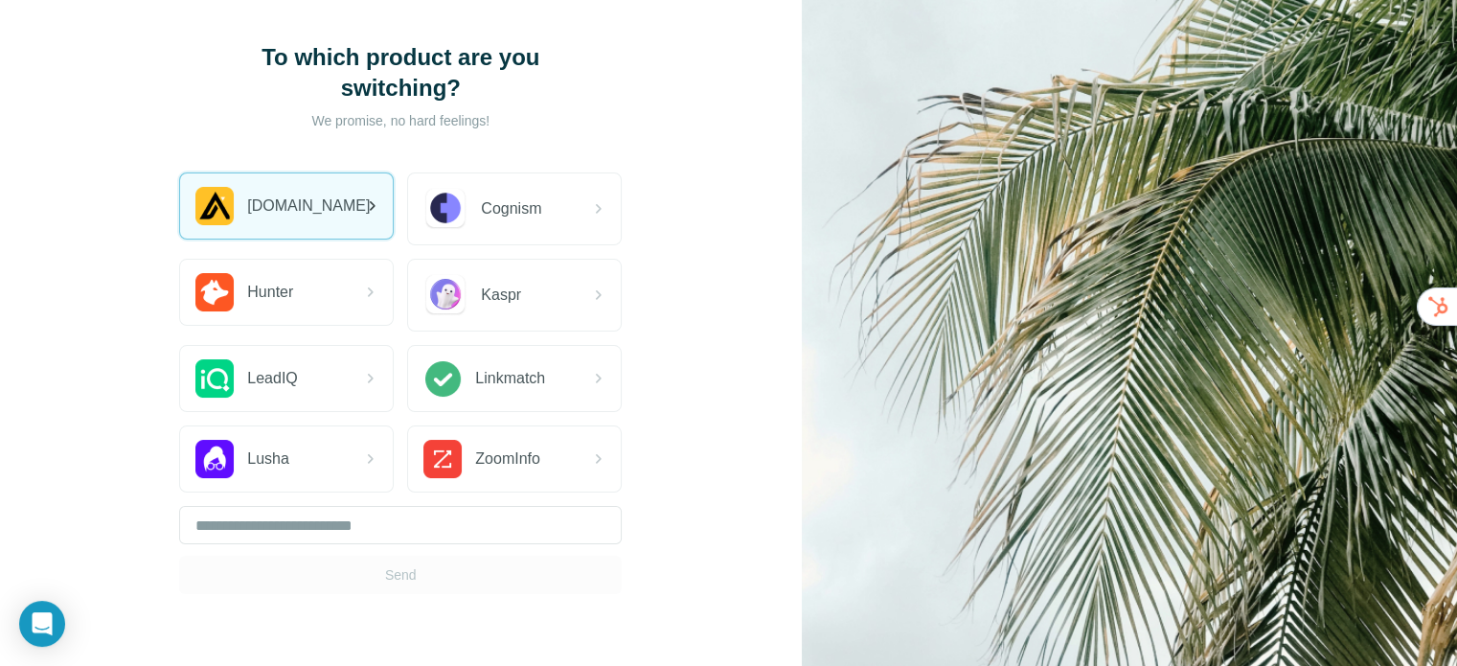
click at [308, 198] on div "Apollo.io" at bounding box center [286, 205] width 213 height 65
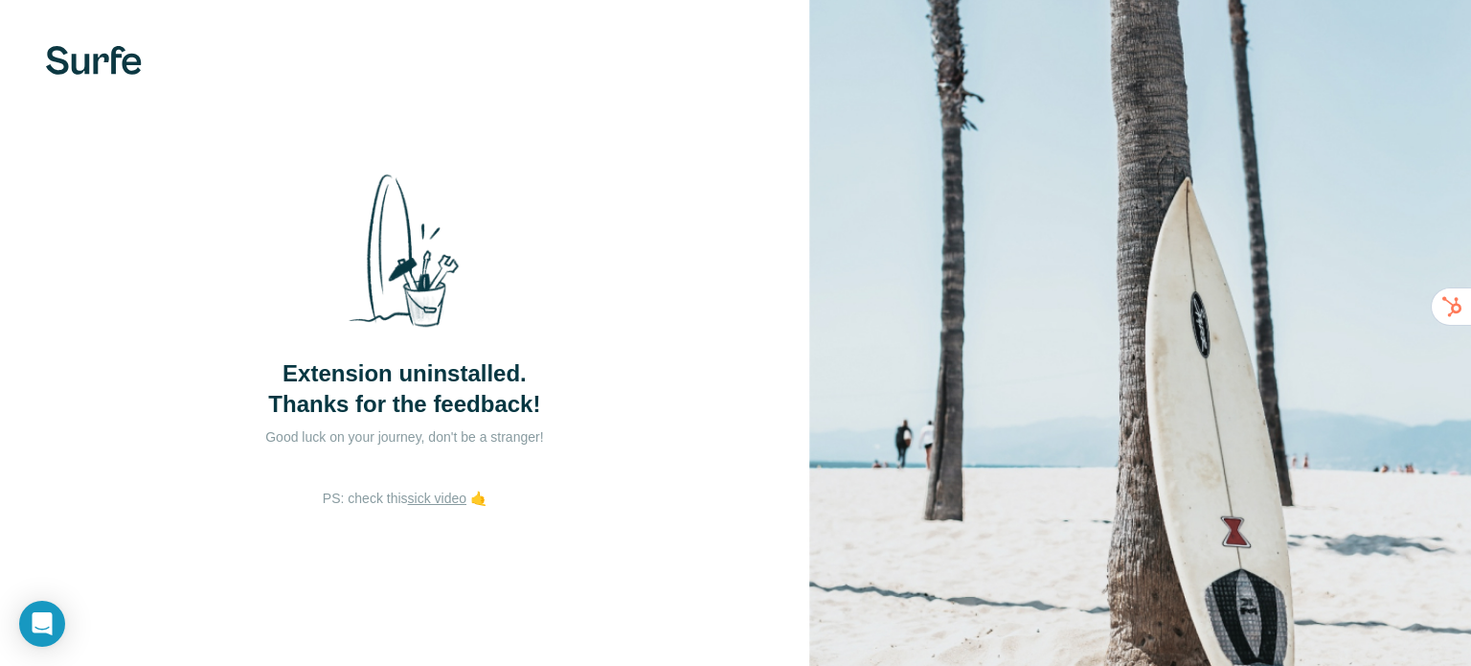
click at [440, 495] on link "sick video" at bounding box center [437, 497] width 58 height 15
click at [132, 64] on img at bounding box center [94, 60] width 96 height 29
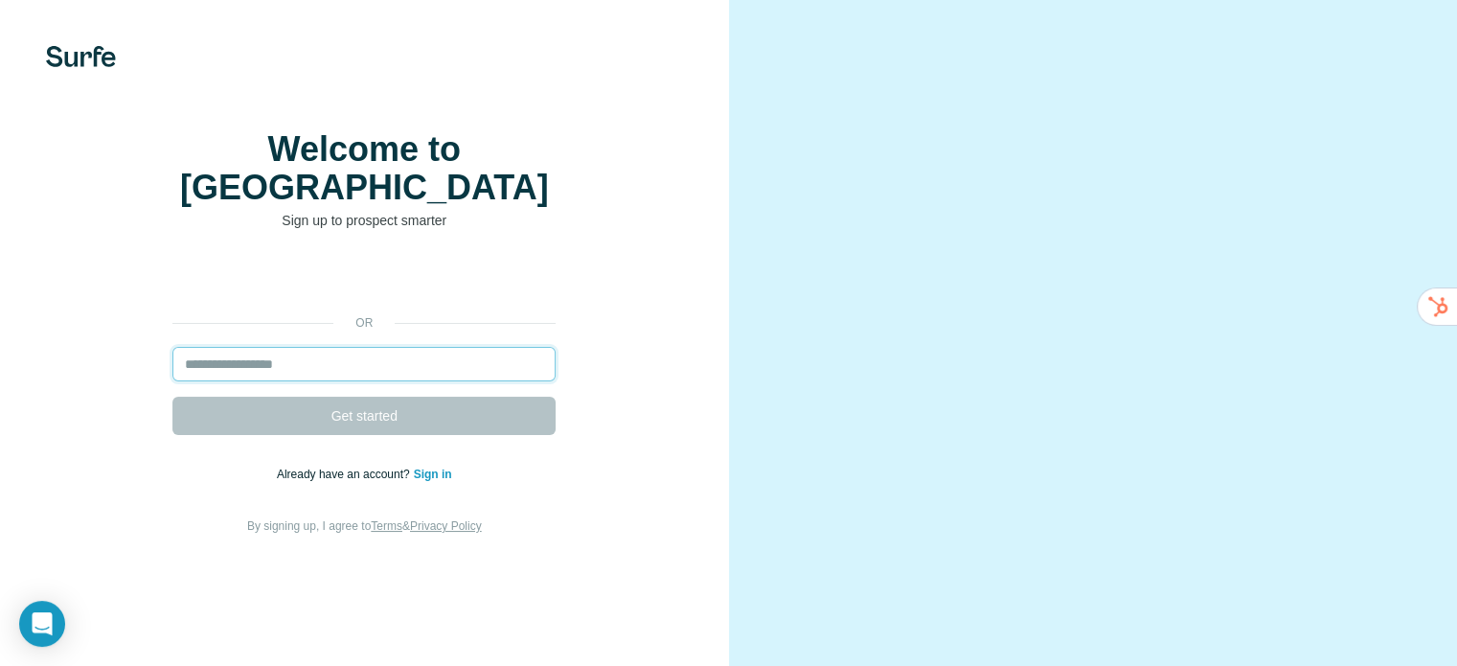
click at [464, 381] on input "email" at bounding box center [363, 364] width 383 height 34
click at [378, 381] on input "email" at bounding box center [363, 364] width 383 height 34
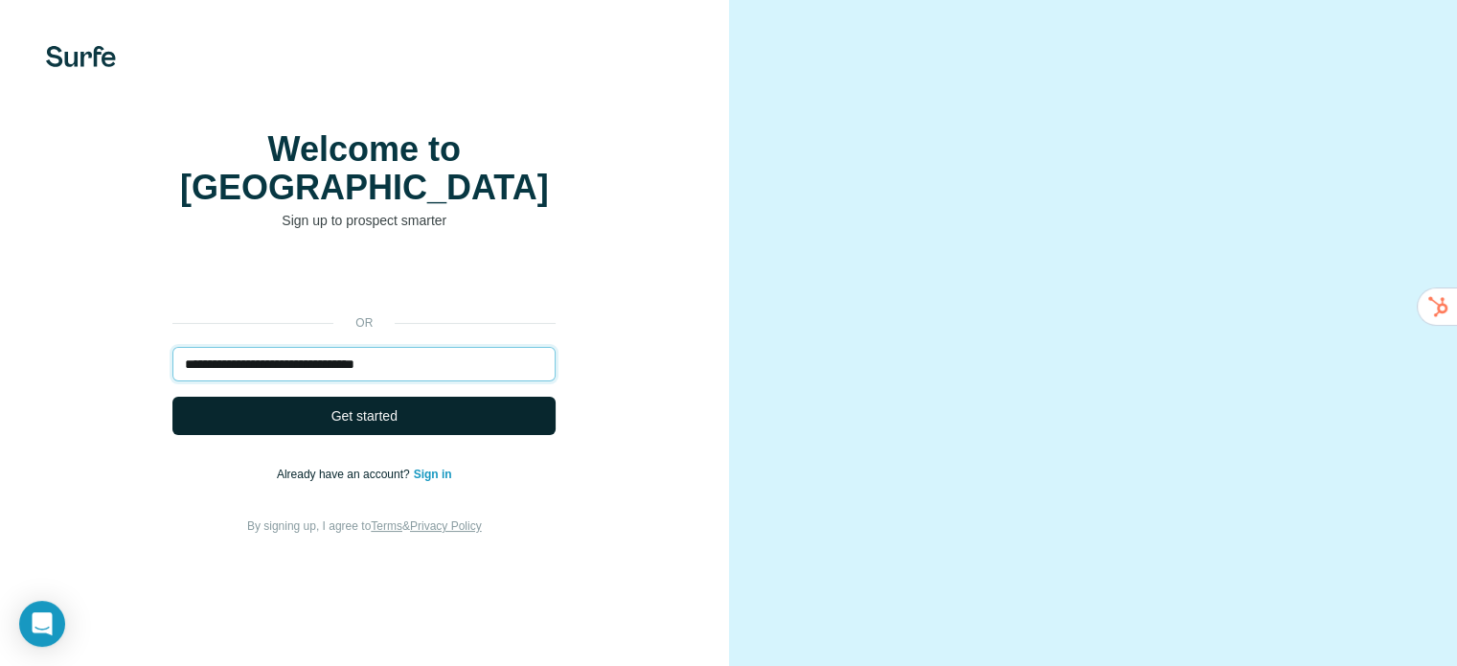
type input "**********"
click at [456, 435] on button "Get started" at bounding box center [363, 415] width 383 height 38
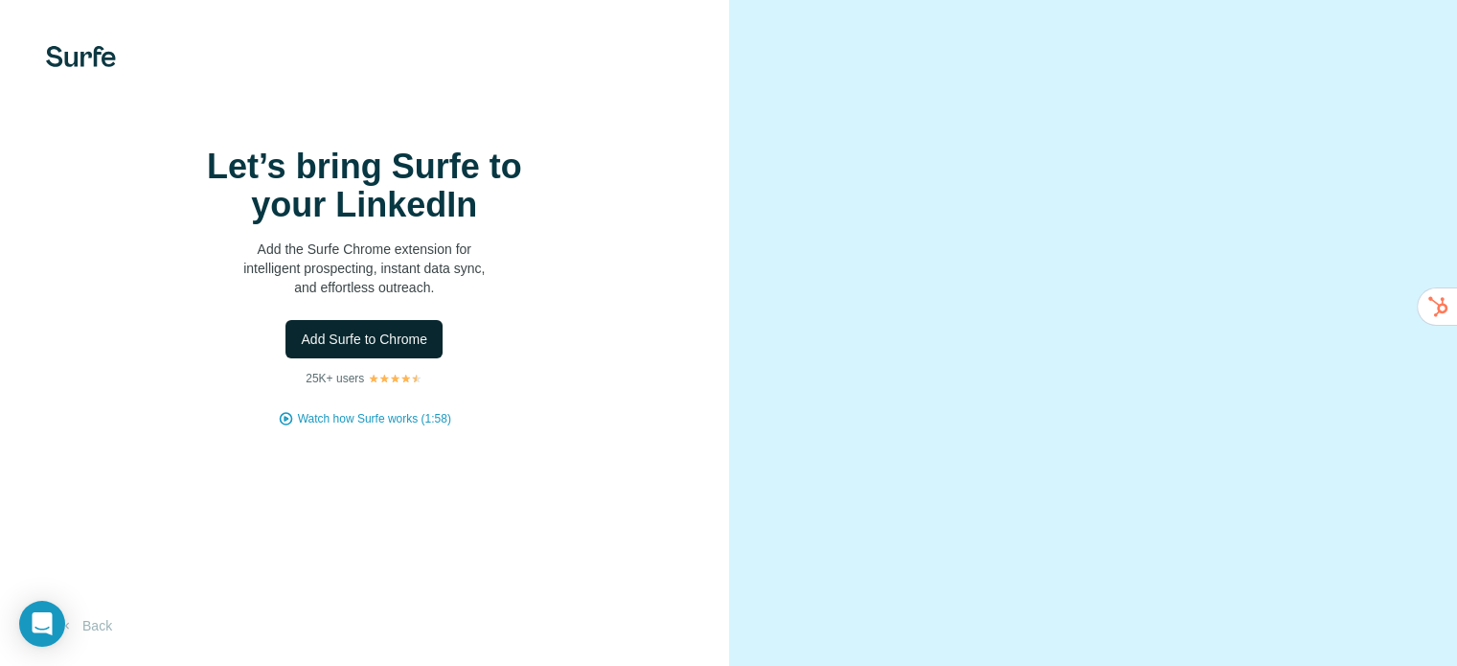
click at [380, 349] on span "Add Surfe to Chrome" at bounding box center [364, 338] width 126 height 19
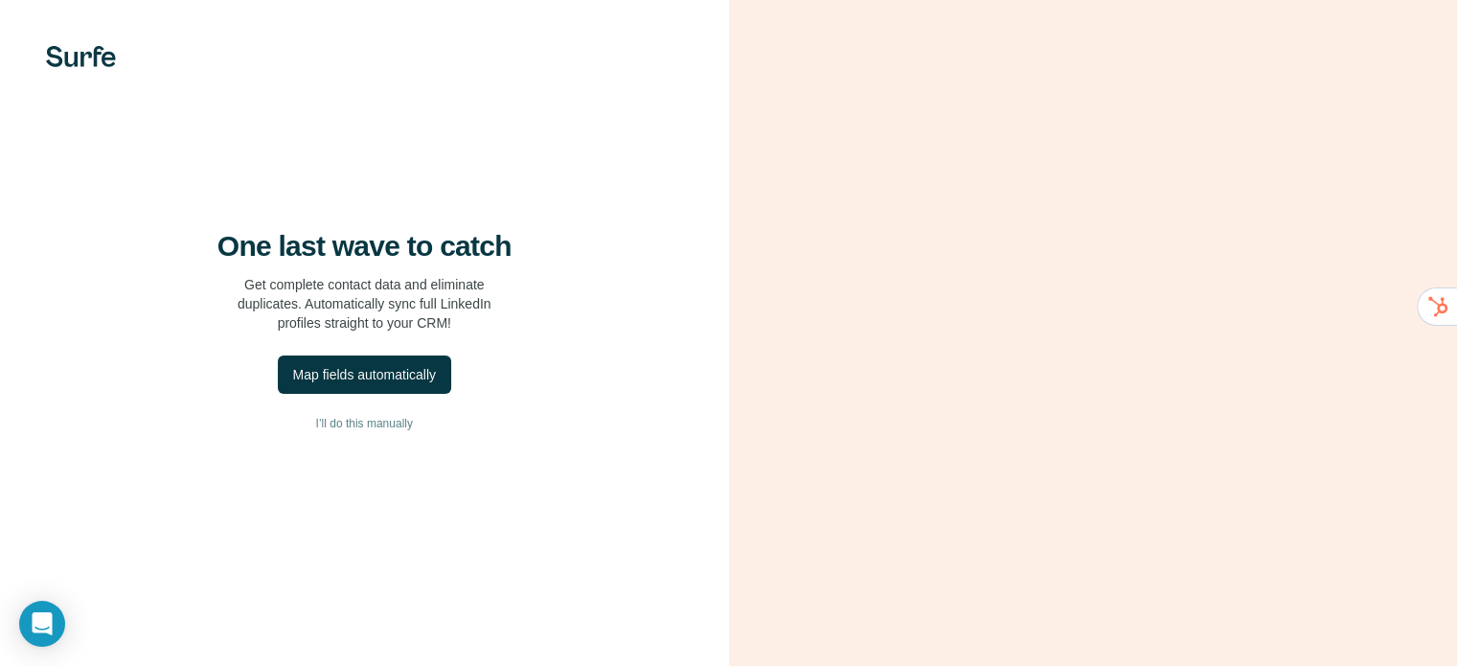
drag, startPoint x: 384, startPoint y: 428, endPoint x: 582, endPoint y: 367, distance: 207.5
click at [384, 384] on div "Map fields automatically" at bounding box center [364, 374] width 143 height 19
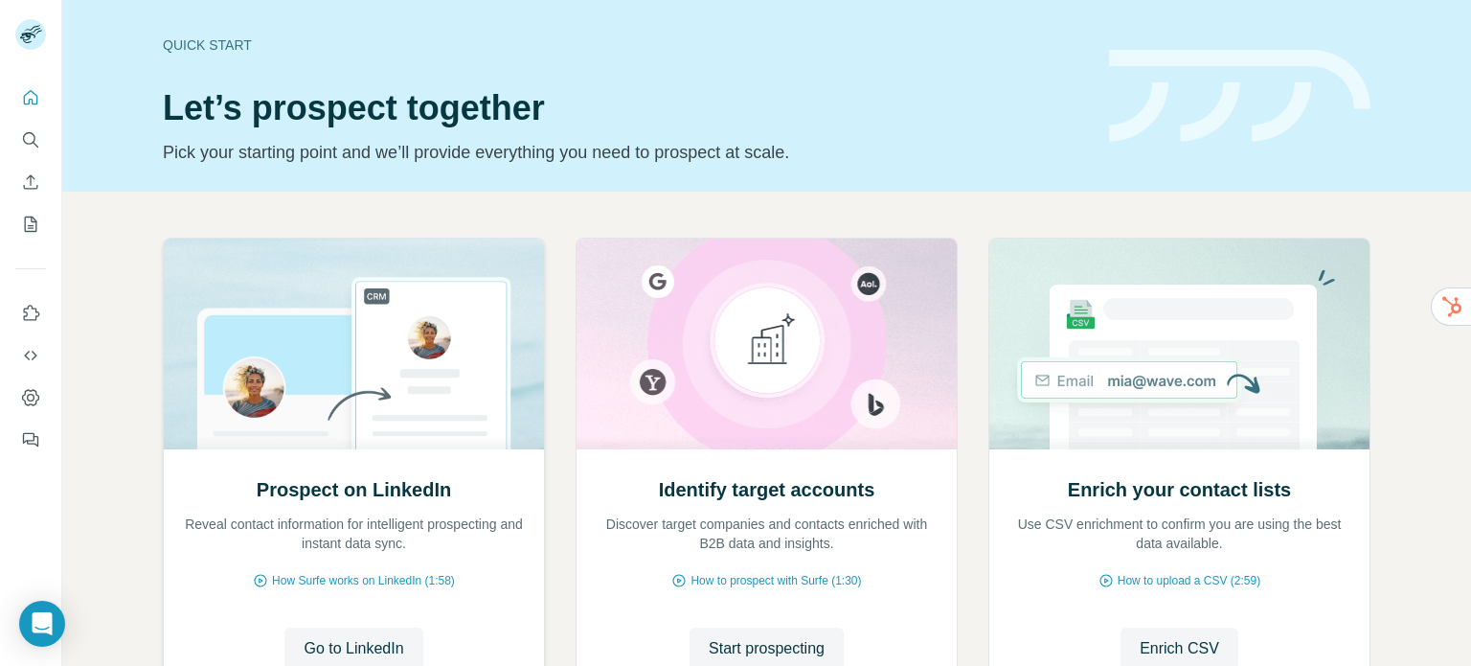
scroll to position [161, 0]
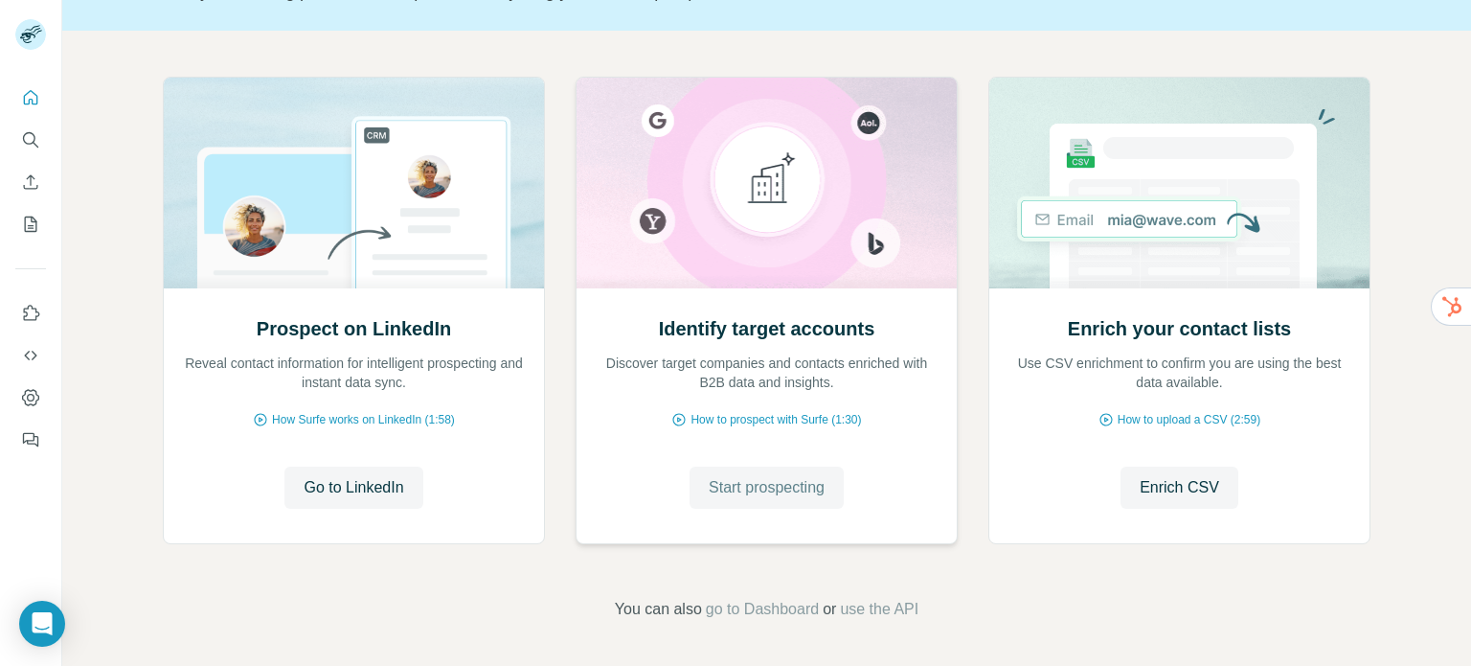
click at [758, 491] on span "Start prospecting" at bounding box center [767, 487] width 116 height 23
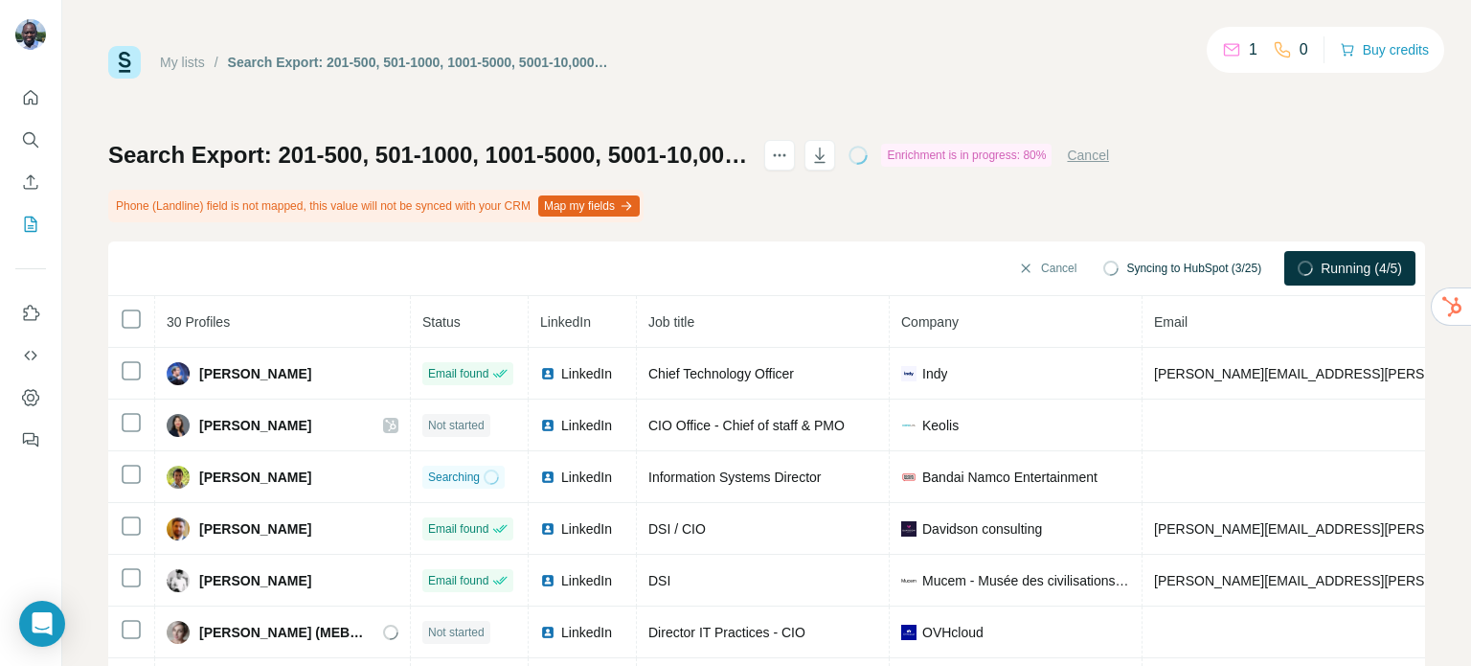
click at [640, 205] on button "Map my fields" at bounding box center [589, 205] width 102 height 21
